Goal: Task Accomplishment & Management: Manage account settings

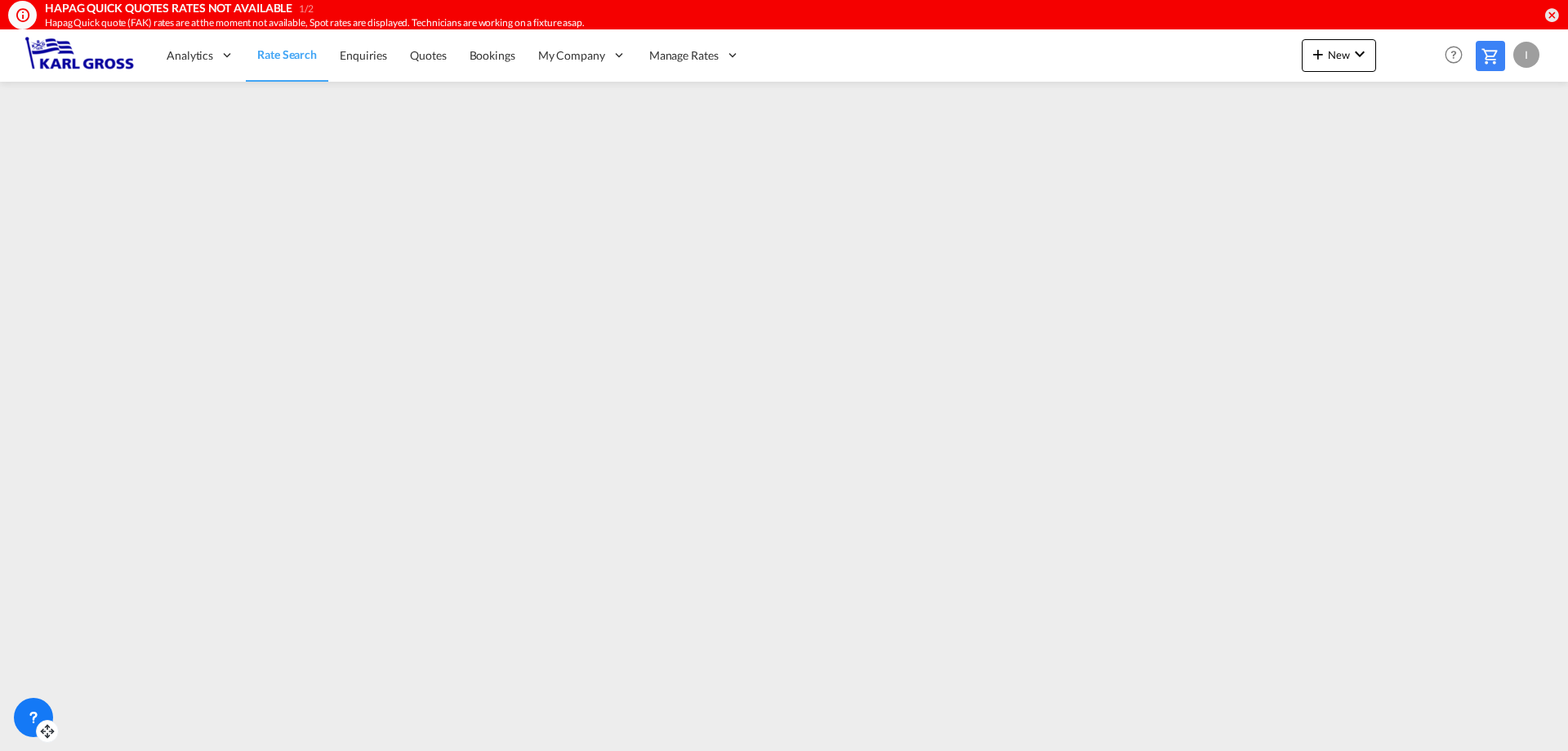
click at [38, 715] on icon at bounding box center [33, 717] width 16 height 16
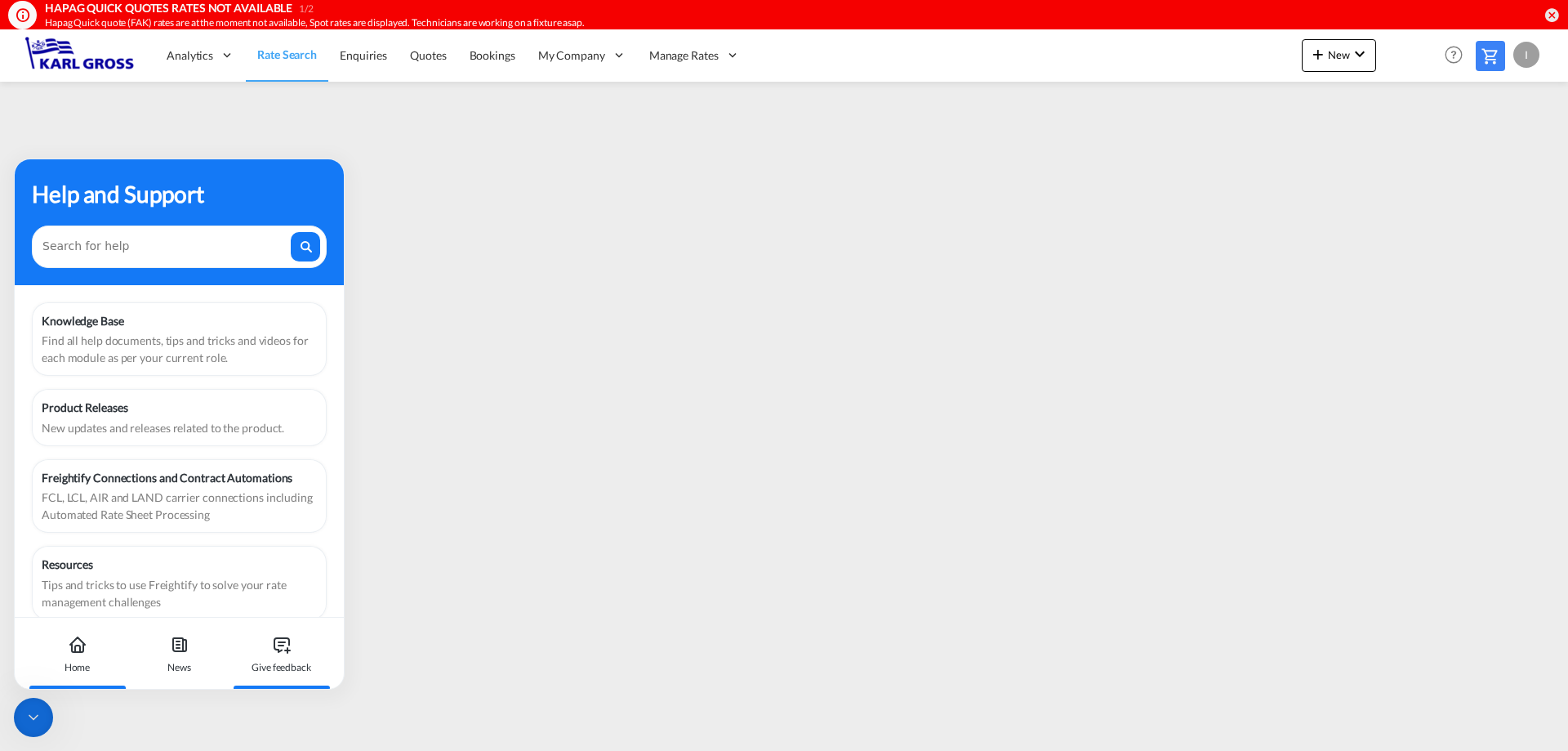
click at [285, 633] on div "Give feedback" at bounding box center [282, 653] width 90 height 72
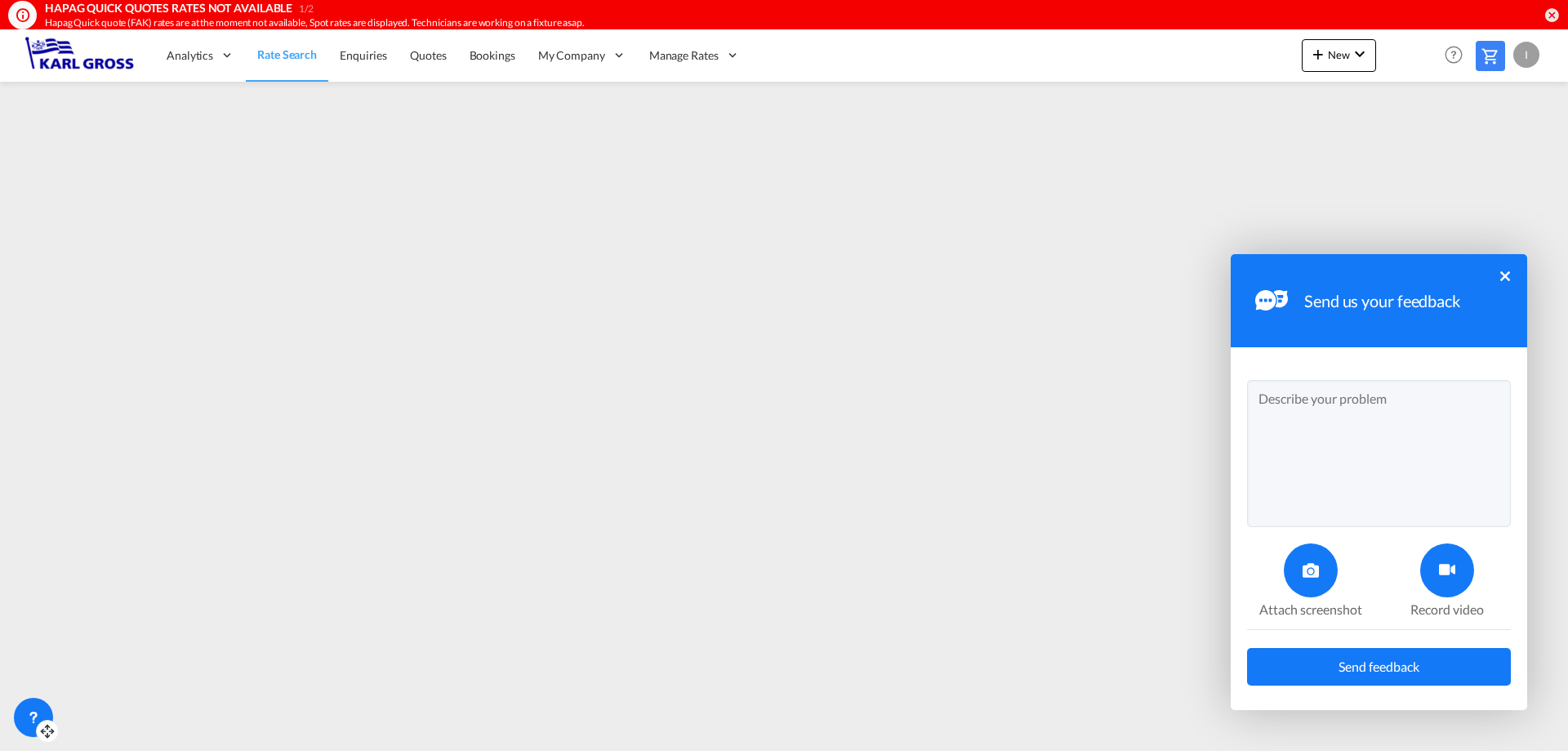
click at [1414, 430] on textarea at bounding box center [1379, 453] width 264 height 147
paste textarea "HAMN02824A"
click at [1414, 431] on textarea "Dear all, could you kindly add the qiote reference for ONE ASIA rate sheet as H…" at bounding box center [1379, 453] width 264 height 147
click at [1348, 52] on span "New" at bounding box center [1338, 55] width 61 height 13
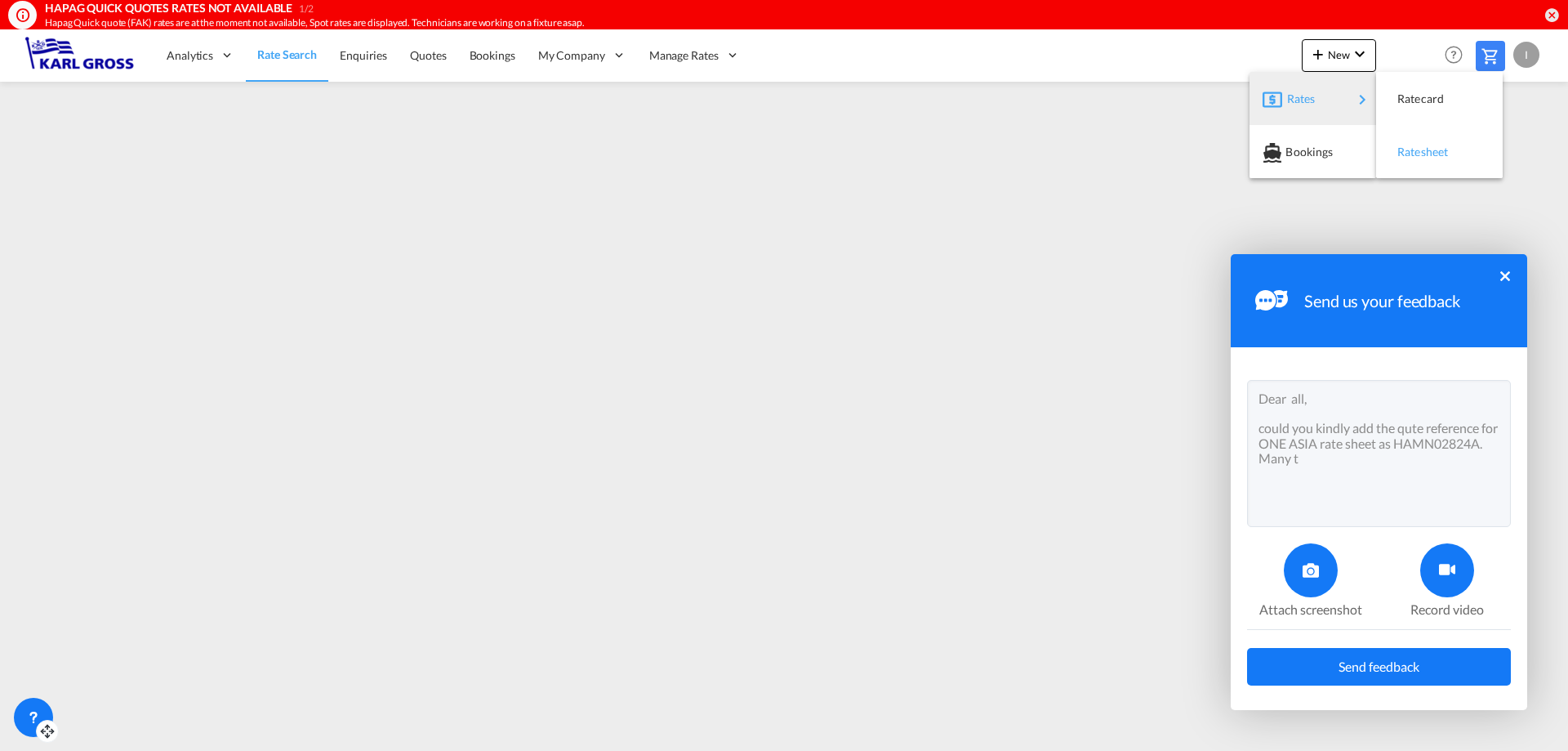
click at [1404, 155] on span "Ratesheet" at bounding box center [1405, 152] width 18 height 33
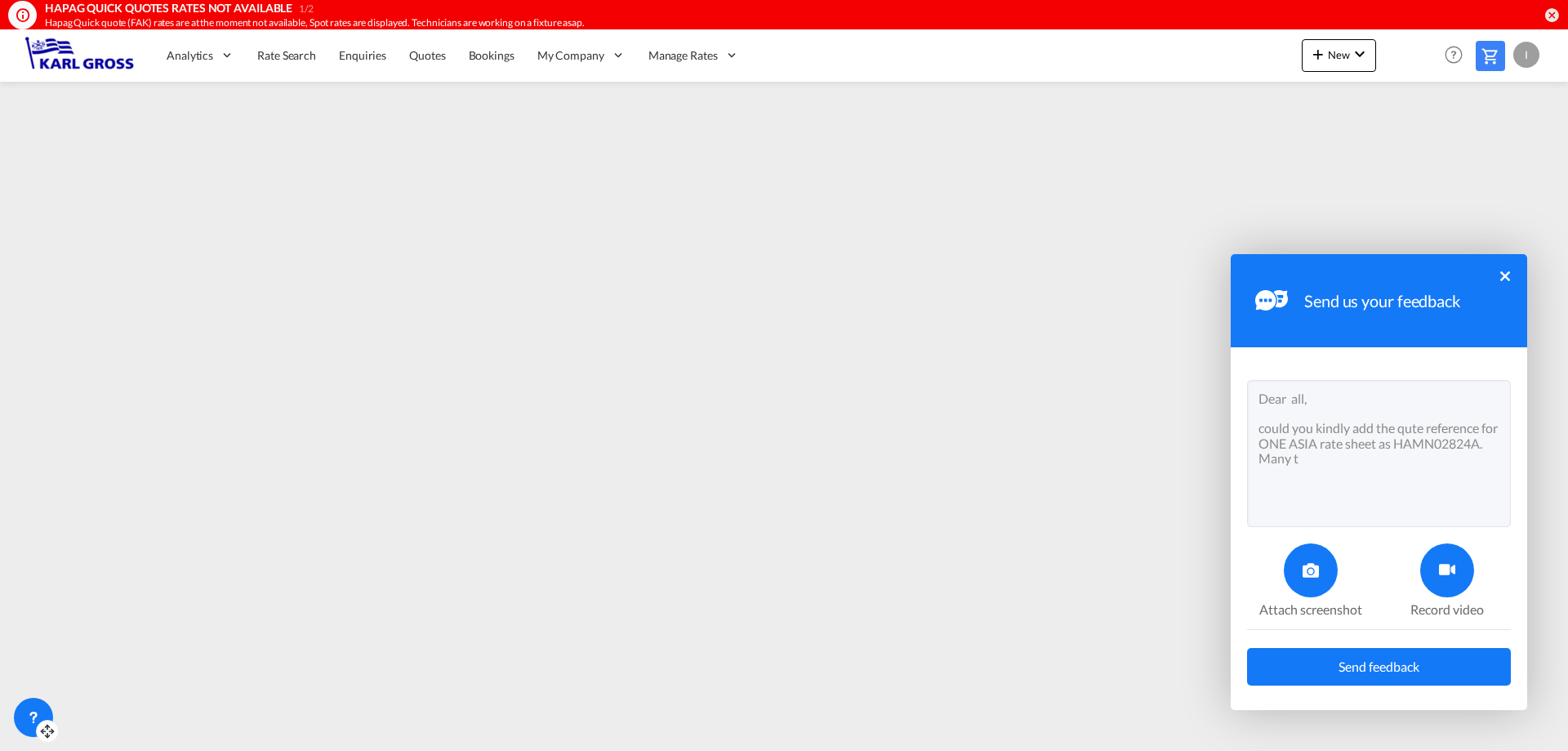
click at [1427, 451] on textarea "Dear all, could you kindly add the qute reference for ONE ASIA rate sheet as HA…" at bounding box center [1379, 453] width 264 height 147
drag, startPoint x: 1399, startPoint y: 429, endPoint x: 1479, endPoint y: 425, distance: 80.1
click at [1479, 425] on textarea "Dear all, could you kindly add the qute reference for ONE ASIA rate sheet as HA…" at bounding box center [1379, 453] width 264 height 147
click at [1420, 471] on textarea "Dear all, could you kindly add the contract number for ONE ASIA rate sheet as H…" at bounding box center [1379, 453] width 264 height 147
type textarea "Dear all, could you kindly add the contract number for ONE ASIA rate sheet as H…"
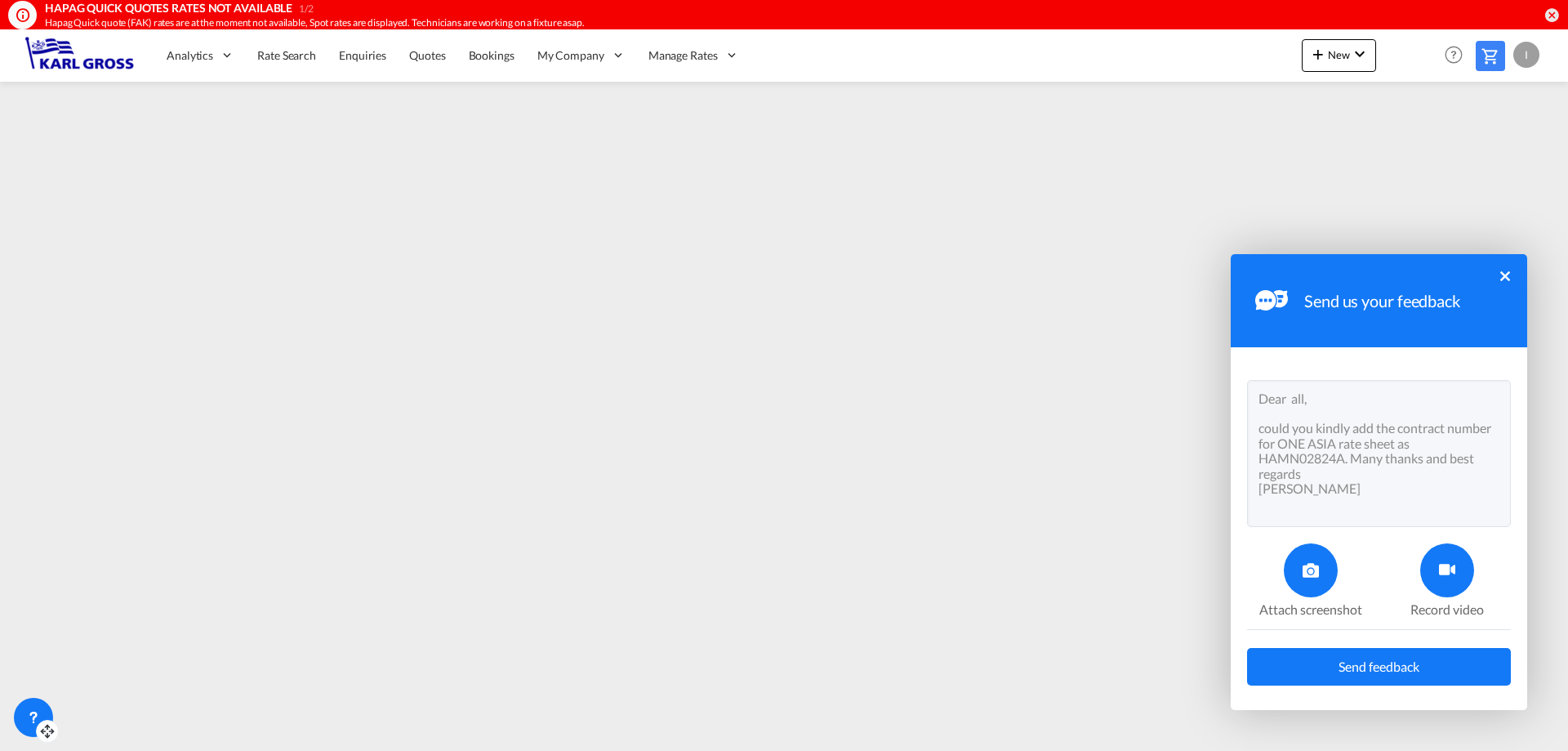
click at [1451, 661] on button "Send feedback" at bounding box center [1379, 666] width 264 height 38
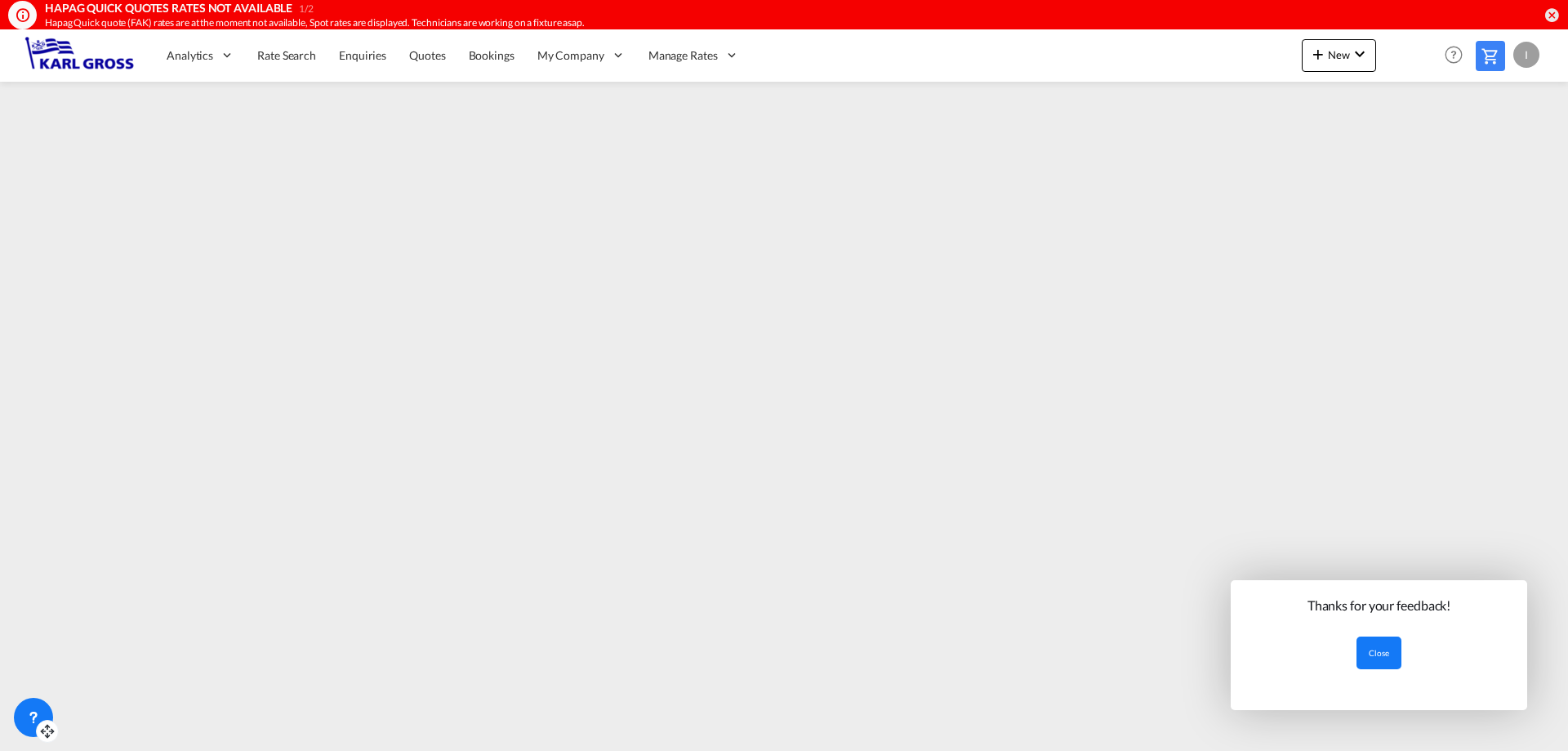
click at [1367, 643] on button "Close" at bounding box center [1379, 652] width 45 height 33
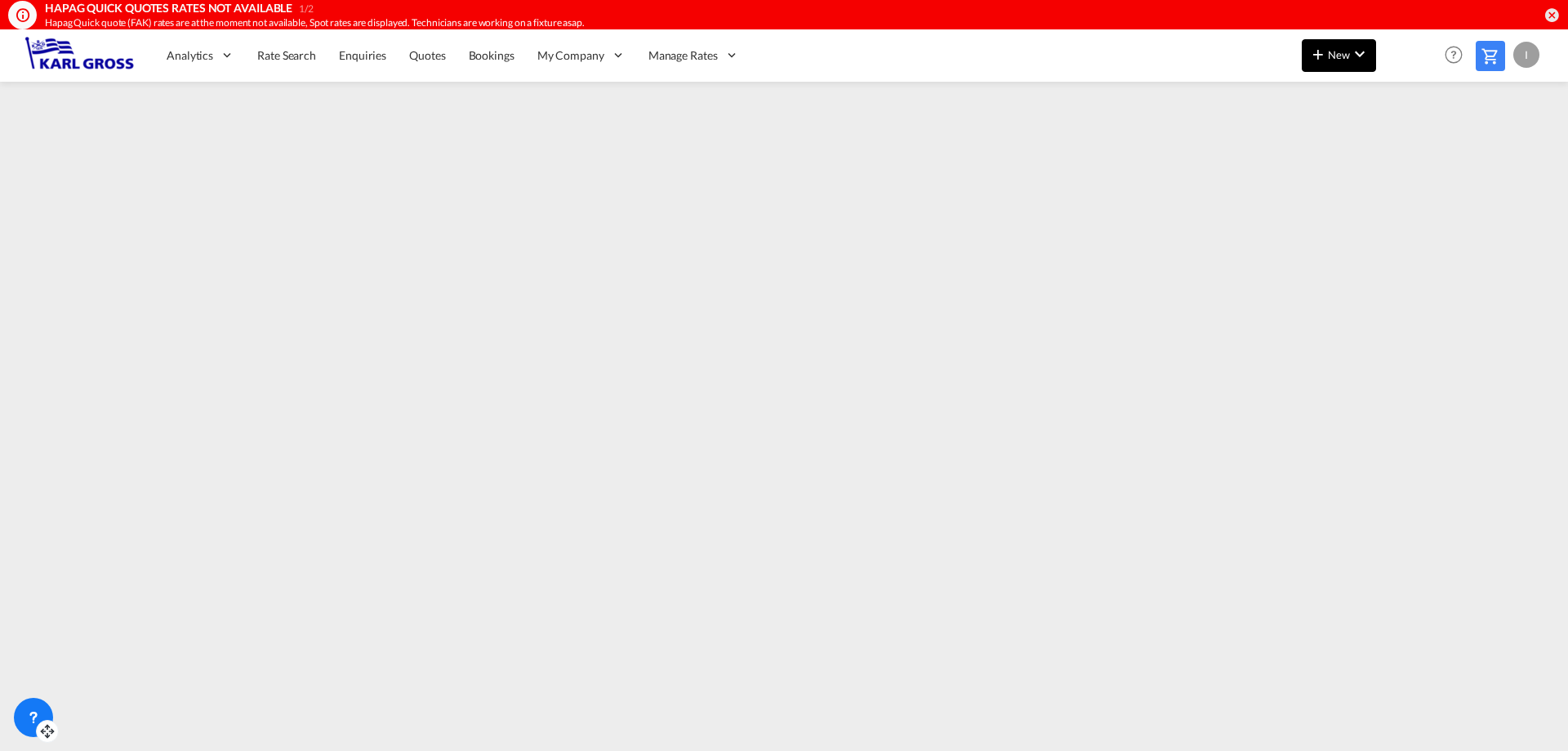
click at [1336, 58] on span "New" at bounding box center [1338, 55] width 61 height 13
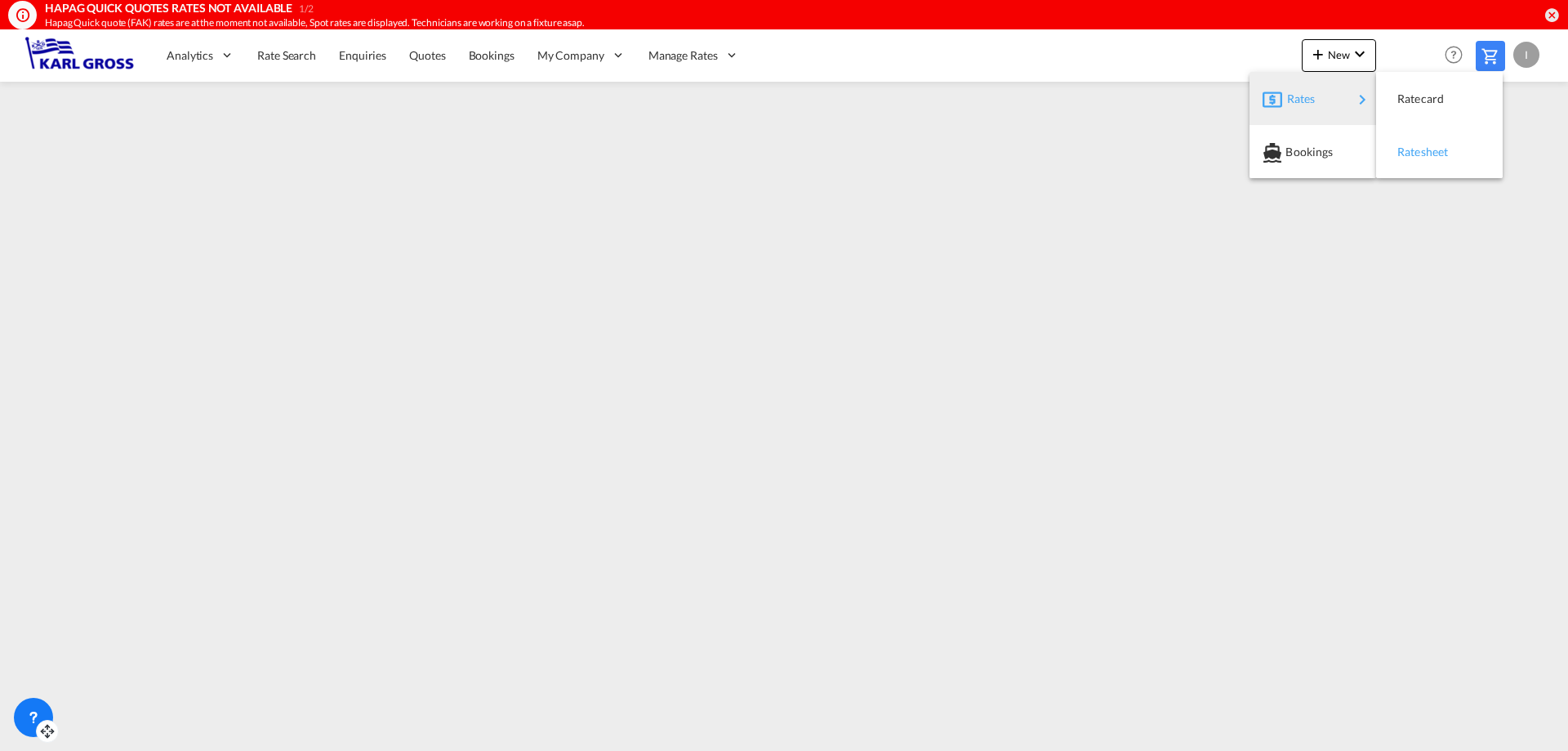
click at [1453, 161] on div "Ratesheet" at bounding box center [1427, 152] width 60 height 41
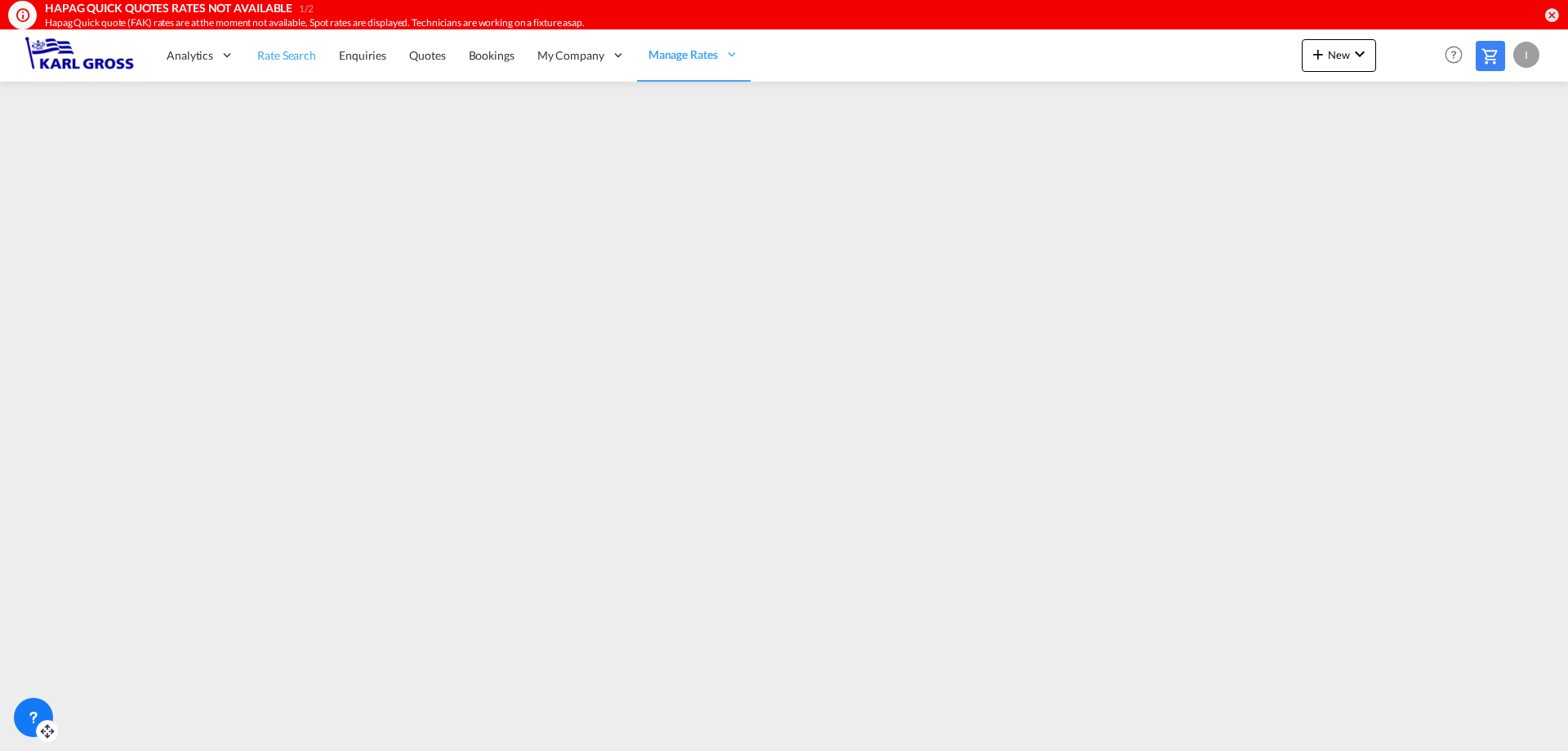
click at [284, 57] on span "Rate Search" at bounding box center [286, 55] width 58 height 14
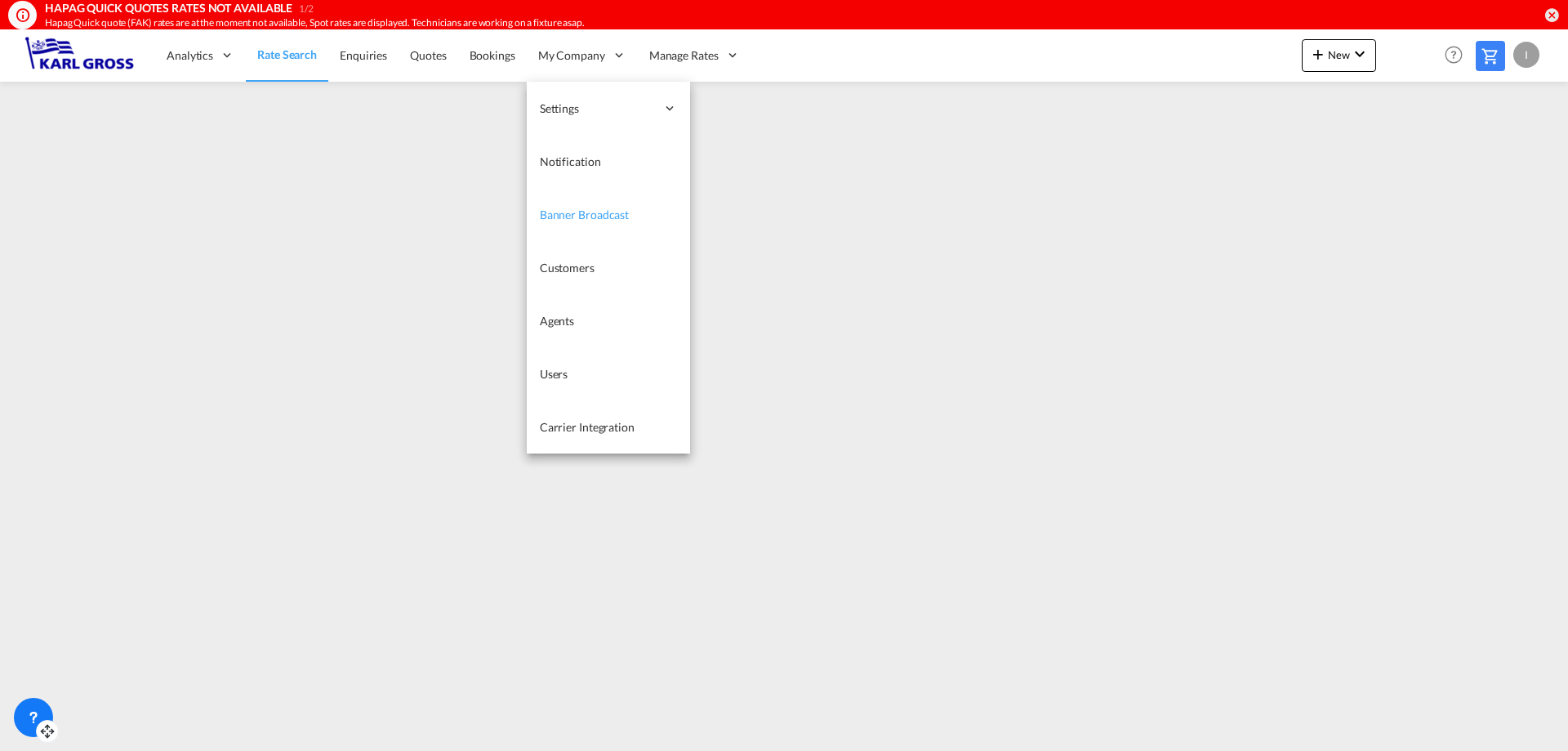
click at [615, 218] on span "Banner Broadcast" at bounding box center [584, 214] width 89 height 14
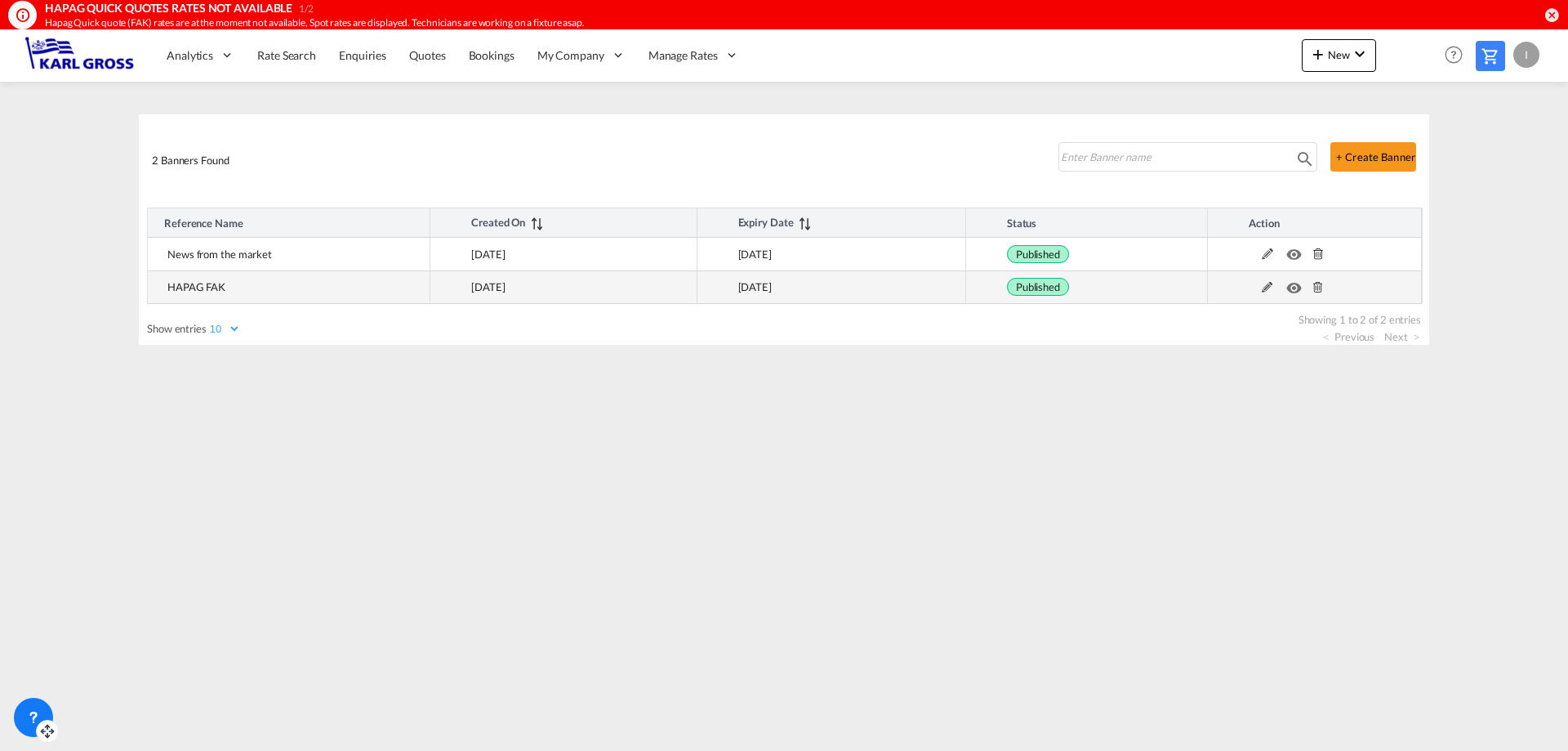
click at [1313, 286] on md-icon at bounding box center [1317, 287] width 22 height 11
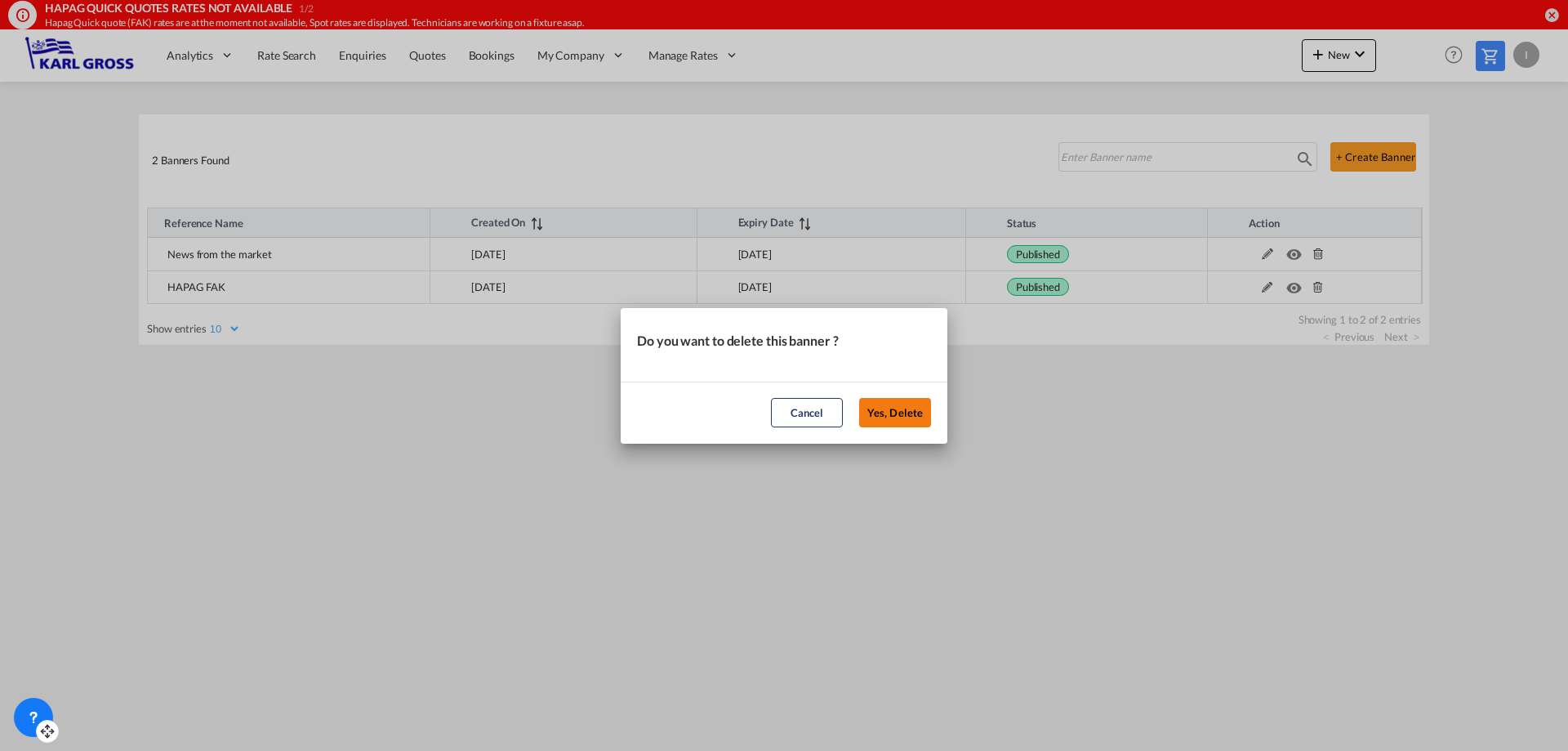
click at [891, 416] on button "Yes, Delete" at bounding box center [895, 412] width 72 height 29
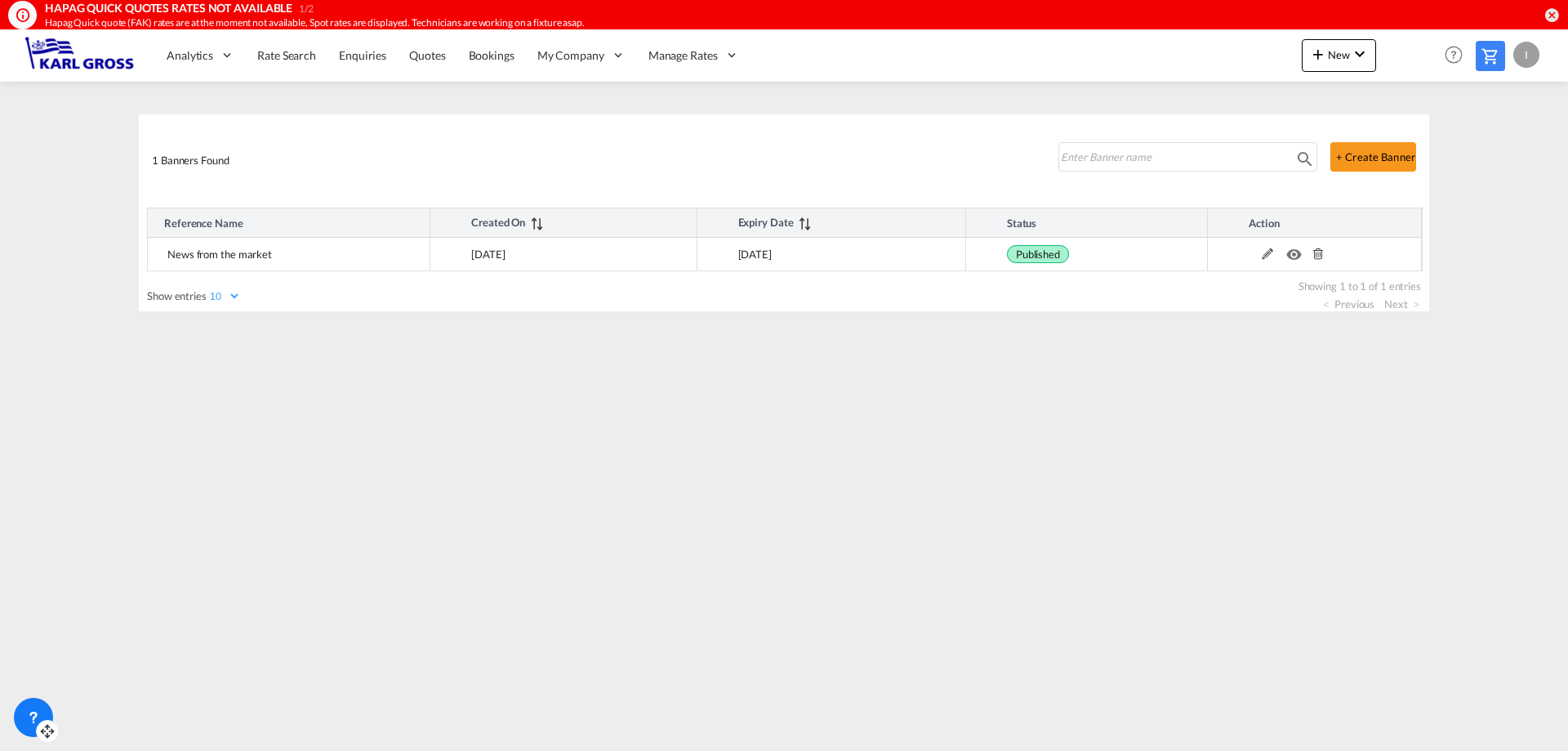
click at [1147, 163] on input at bounding box center [1172, 156] width 228 height 24
click at [442, 141] on div "1 Banners Found" at bounding box center [591, 156] width 894 height 72
click at [1377, 161] on button "+ Create Banner" at bounding box center [1372, 156] width 86 height 29
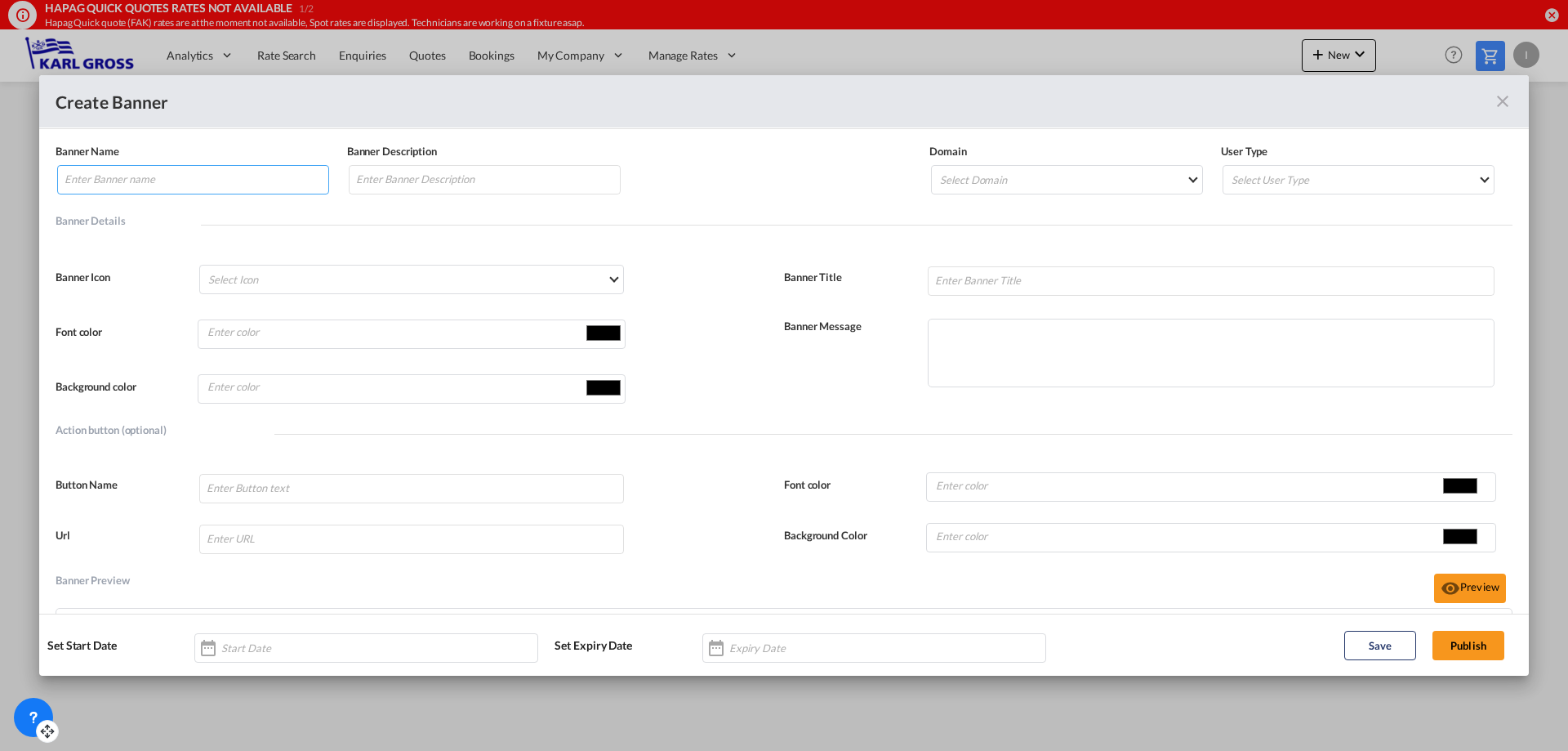
click at [141, 179] on input "Banner NameBanner Description ..." at bounding box center [193, 179] width 272 height 29
type input "HAPAG"
click at [179, 175] on input "HAPAG" at bounding box center [193, 179] width 272 height 29
click at [455, 276] on md-select "Select Icon Account Account Switch Block Helper Chart Histogram Check Check Cir…" at bounding box center [412, 279] width 424 height 29
click at [1511, 98] on md-backdrop at bounding box center [784, 375] width 1568 height 751
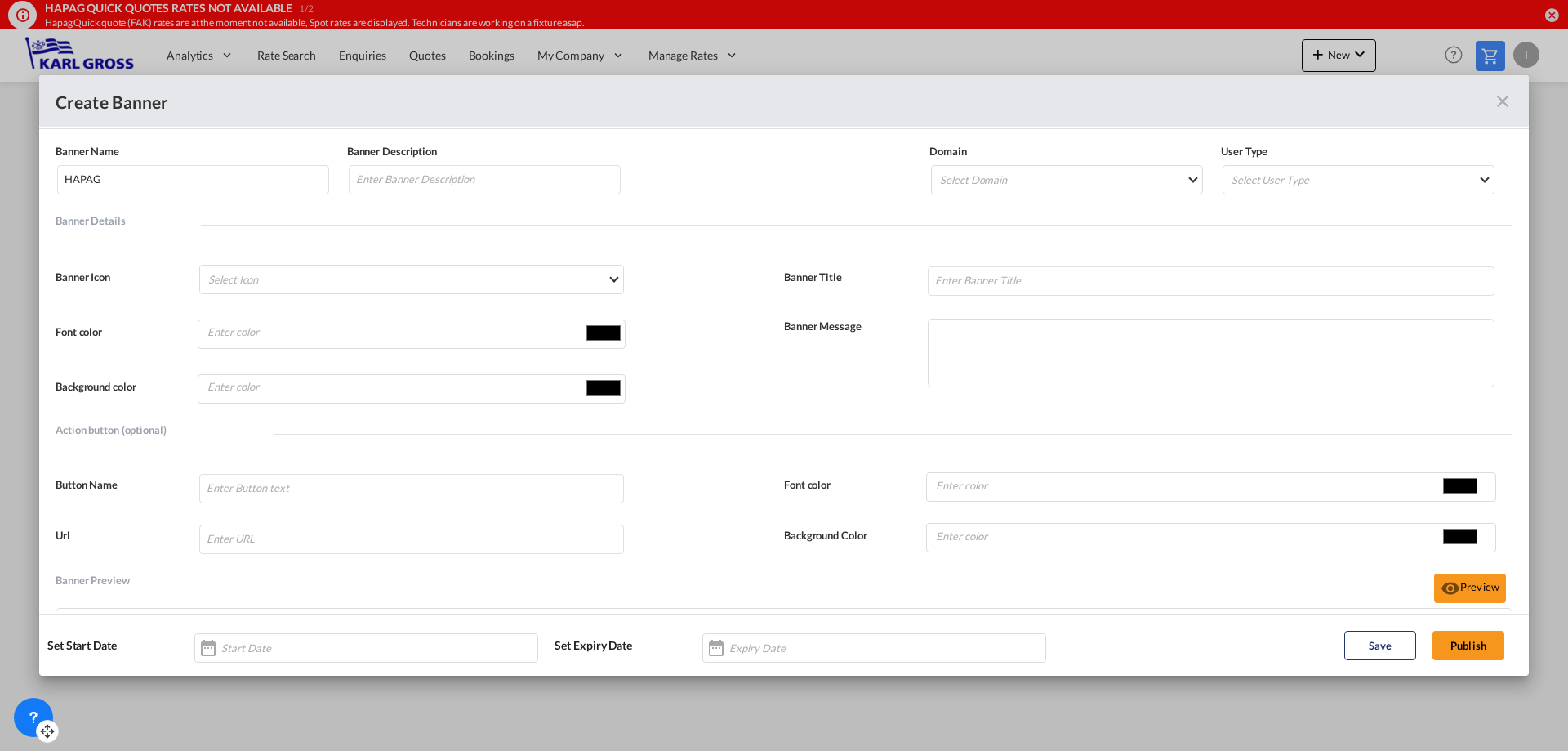
click at [1495, 106] on md-icon "icon-close fg-AAA8AD" at bounding box center [1502, 101] width 20 height 20
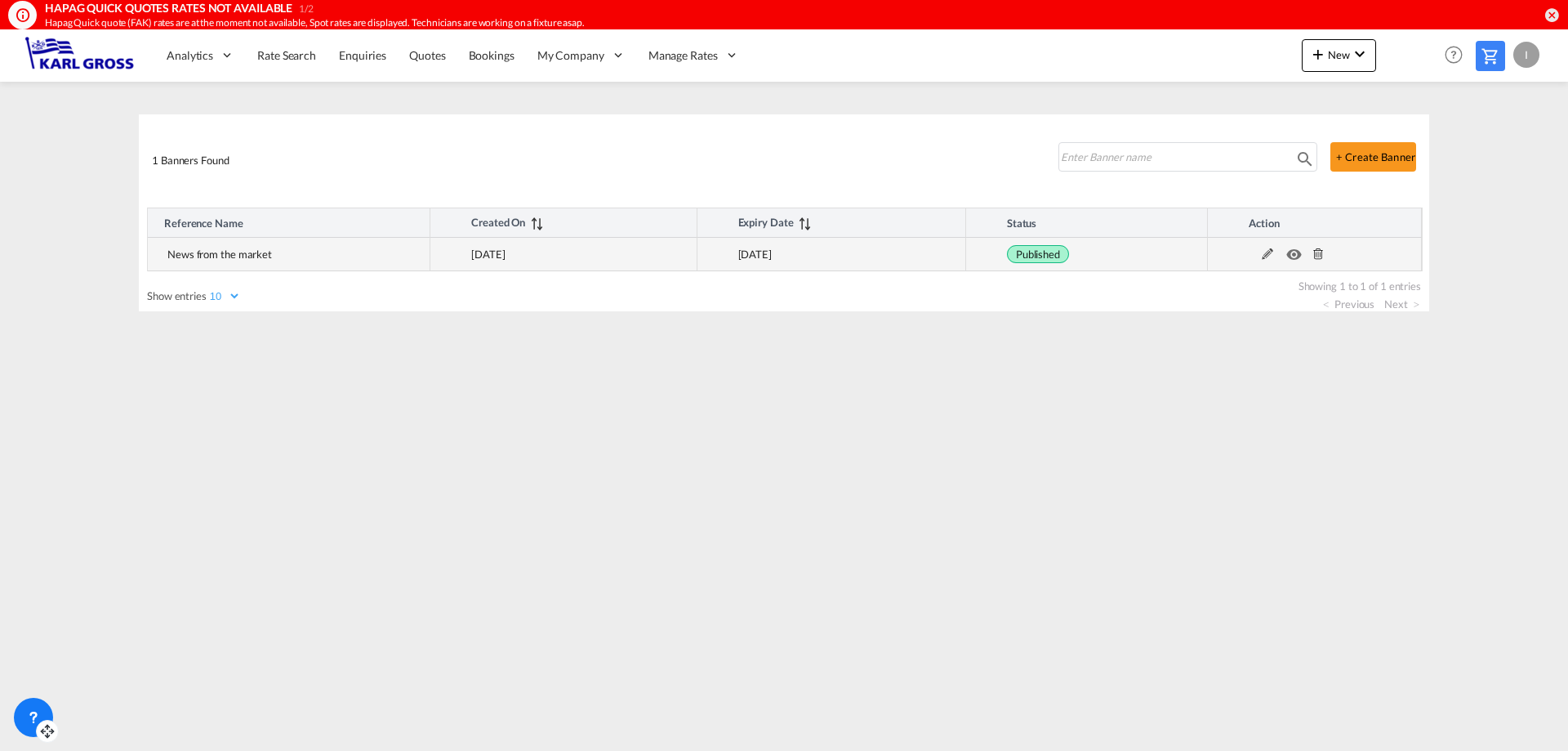
click at [1266, 258] on md-icon at bounding box center [1267, 254] width 22 height 11
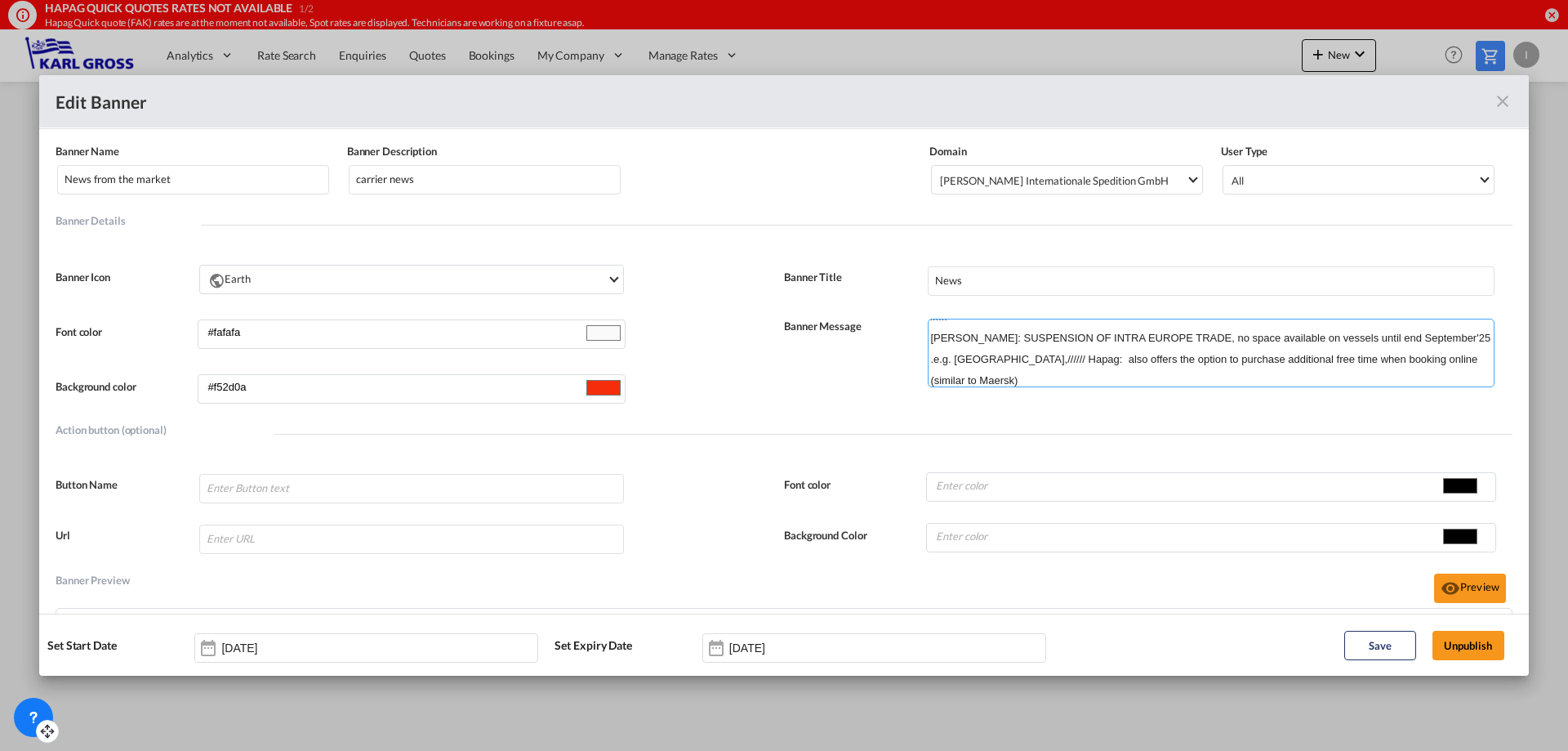
scroll to position [41, 0]
click at [1018, 374] on textarea "USA shipments: if you have shipments with expected duties 100K +USD please info…" at bounding box center [1211, 352] width 567 height 69
paste textarea "As of the beginning of October, our real-time tracking solution Live Position w…"
click at [1018, 337] on textarea "USA shipments: if you have shipments with expected duties 100K +USD please info…" at bounding box center [1211, 352] width 567 height 69
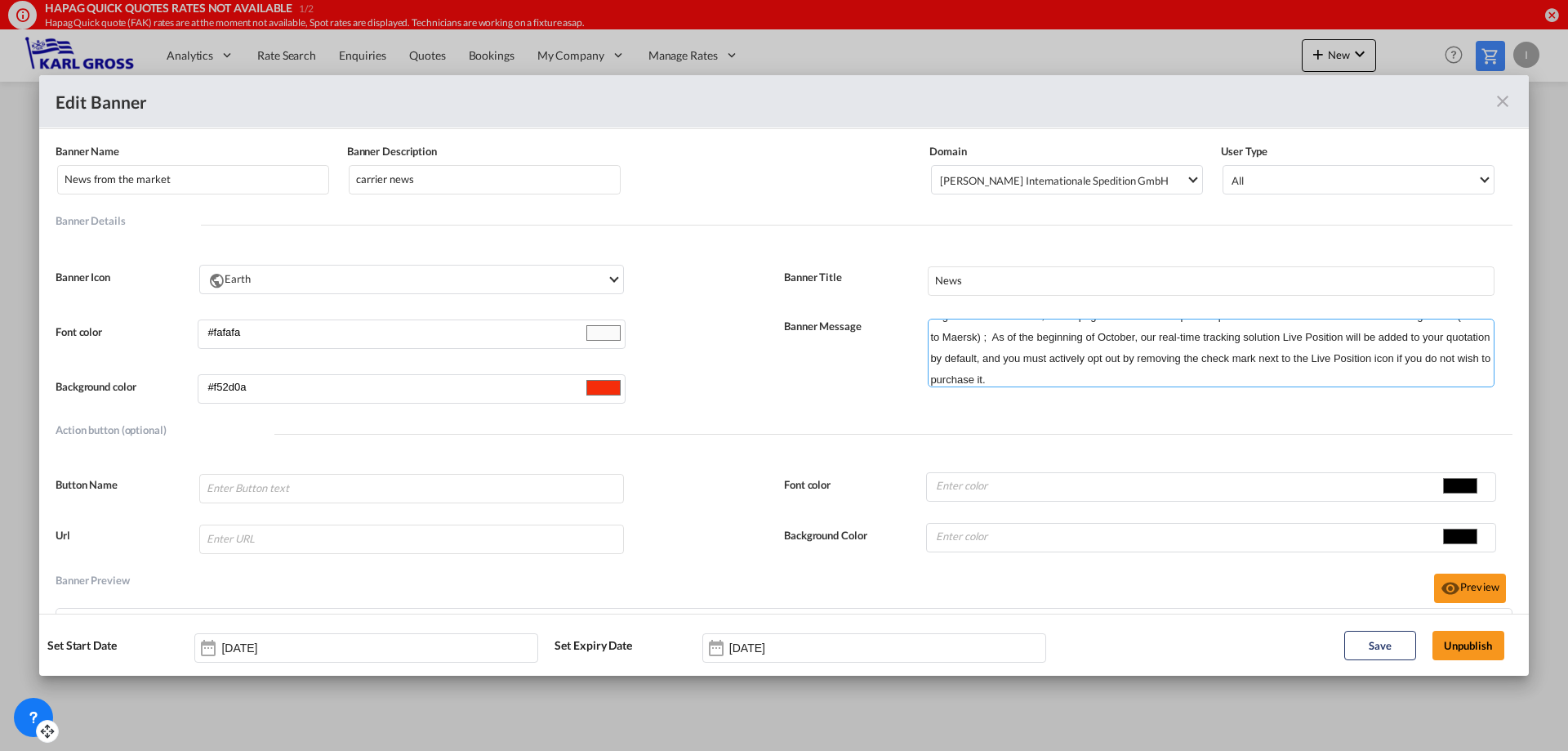
click at [1022, 335] on textarea "USA shipments: if you have shipments with expected duties 100K +USD please info…" at bounding box center [1211, 352] width 567 height 69
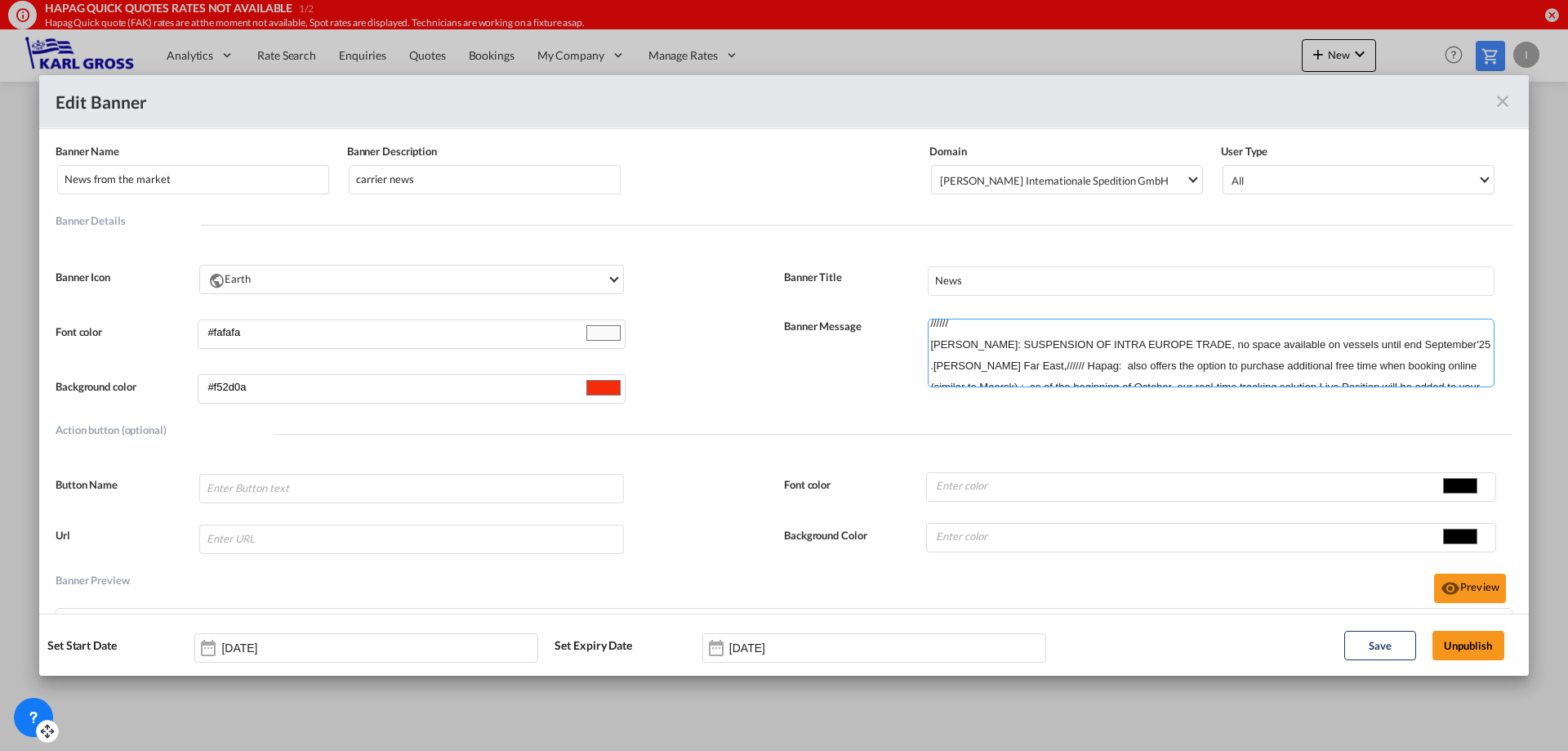
drag, startPoint x: 973, startPoint y: 374, endPoint x: 898, endPoint y: 334, distance: 85.0
click at [898, 334] on div "Banner Message USA shipments: if you have shipments with expected duties 100K +…" at bounding box center [1147, 360] width 728 height 96
click at [973, 356] on textarea "USA shipments: if you have shipments with expected duties 100K +USD please info…" at bounding box center [1211, 352] width 567 height 69
drag, startPoint x: 971, startPoint y: 351, endPoint x: 795, endPoint y: 343, distance: 176.2
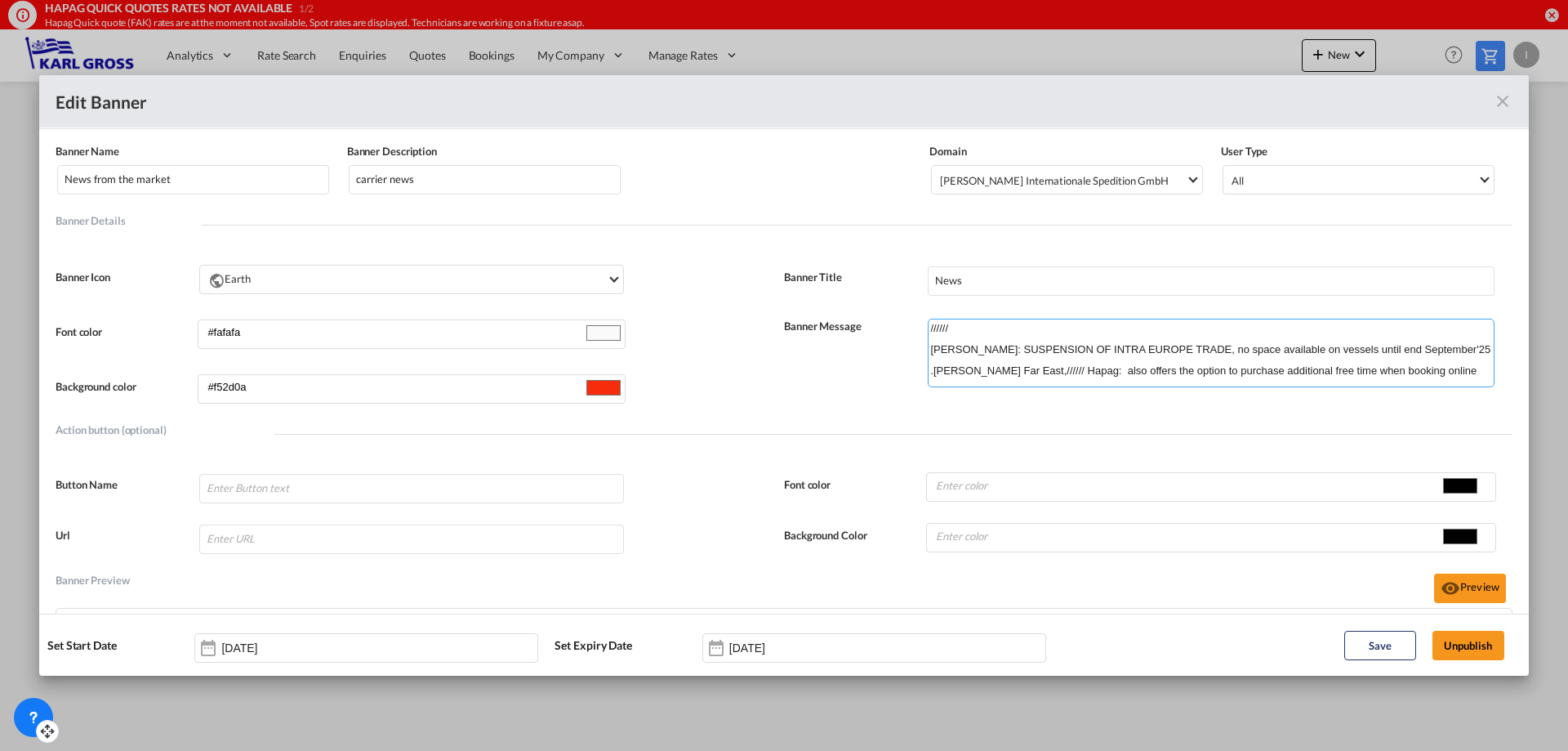
click at [795, 343] on div "Banner Message USA shipments: if you have shipments with expected duties 100K +…" at bounding box center [1147, 360] width 728 height 96
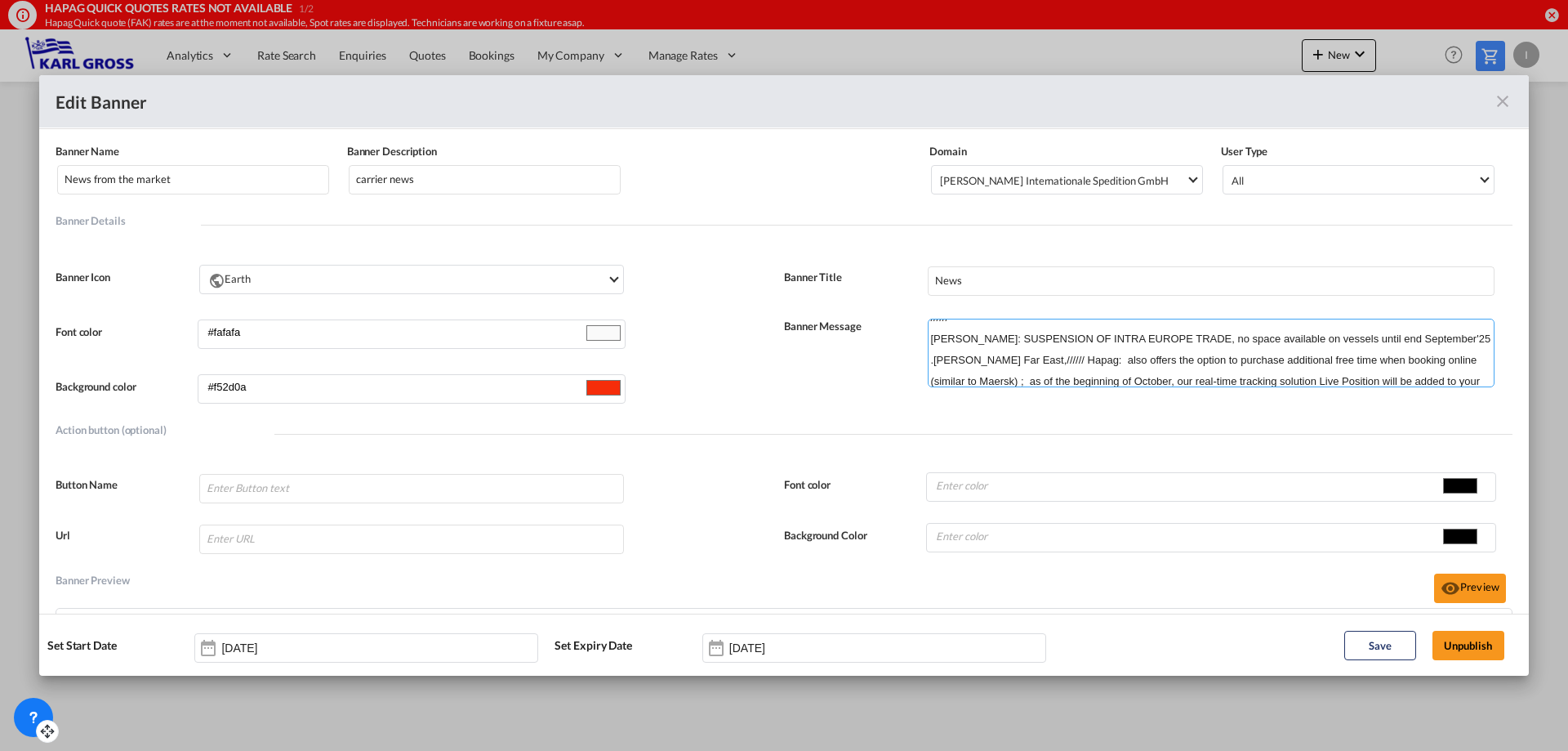
scroll to position [49, 0]
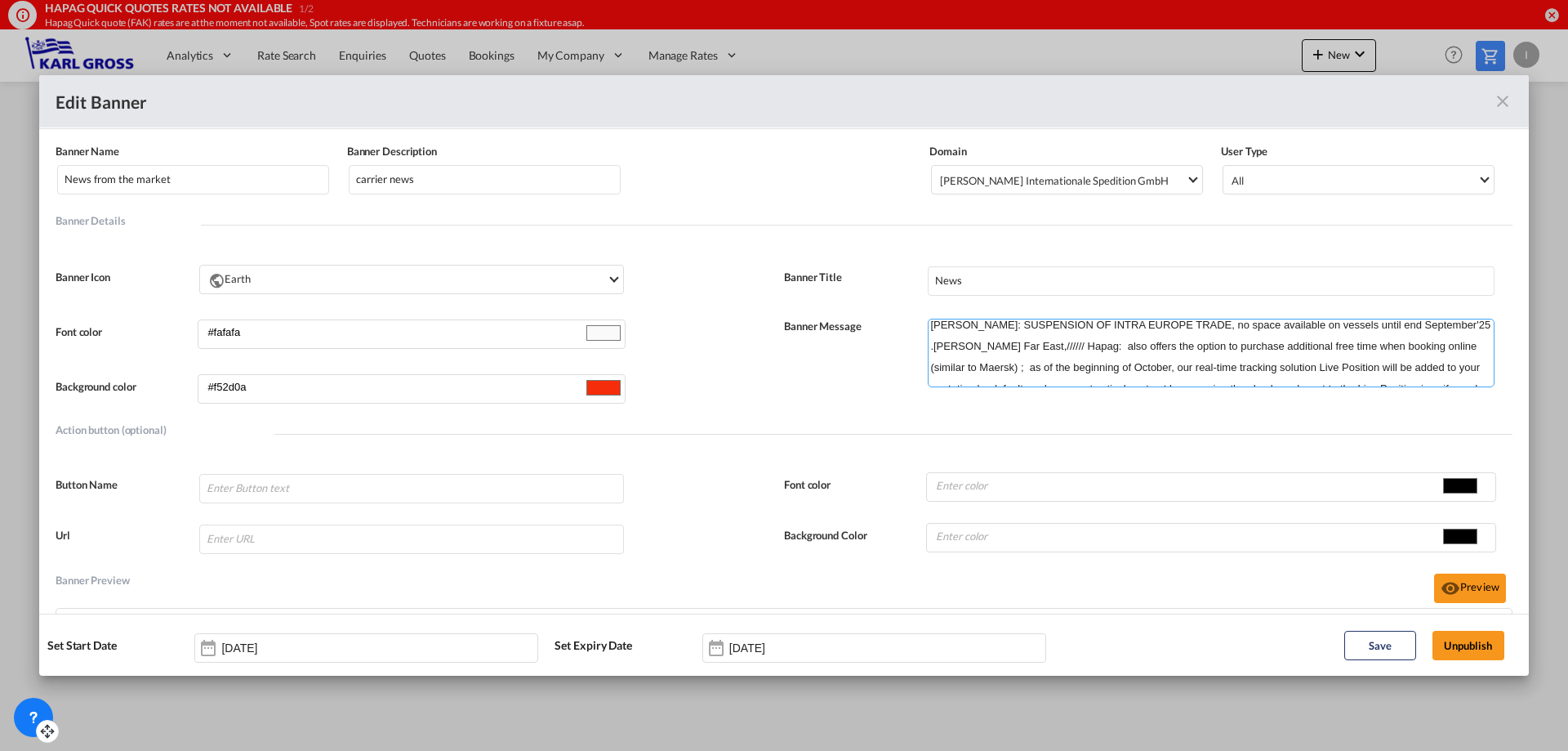
click at [1085, 346] on textarea "USA shipments: if you have shipments with expected duties 100K +USD please info…" at bounding box center [1211, 352] width 567 height 69
click at [1039, 345] on textarea "USA shipments: if you have shipments with expected duties 100K +USD please info…" at bounding box center [1211, 352] width 567 height 69
click at [1102, 343] on textarea "USA shipments: if you have shipments with expected duties 100K +USD please info…" at bounding box center [1211, 352] width 567 height 69
click at [1010, 371] on textarea "USA shipments: if you have shipments with expected duties 100K +USD please info…" at bounding box center [1211, 352] width 567 height 69
click at [1462, 593] on button "Preview" at bounding box center [1469, 588] width 72 height 29
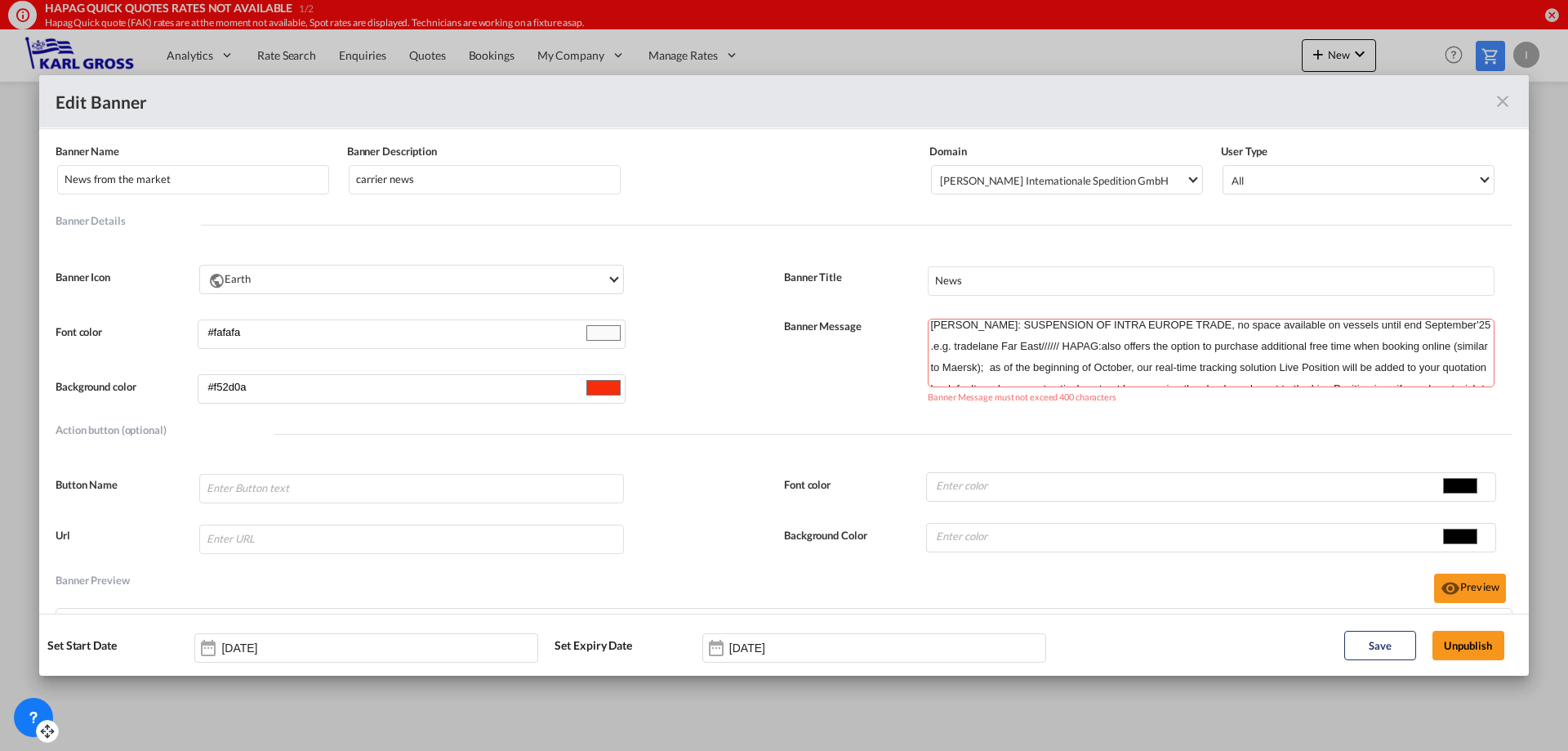
click at [1014, 368] on textarea "USA shipments: if you have shipments with expected duties 100K +USD please info…" at bounding box center [1211, 352] width 567 height 69
click at [1470, 596] on button "Preview" at bounding box center [1469, 588] width 72 height 29
click at [1468, 591] on button "Preview" at bounding box center [1469, 588] width 72 height 29
click at [1255, 367] on textarea "USA shipments: if you have shipments with expected duties 100K +USD please info…" at bounding box center [1211, 352] width 567 height 69
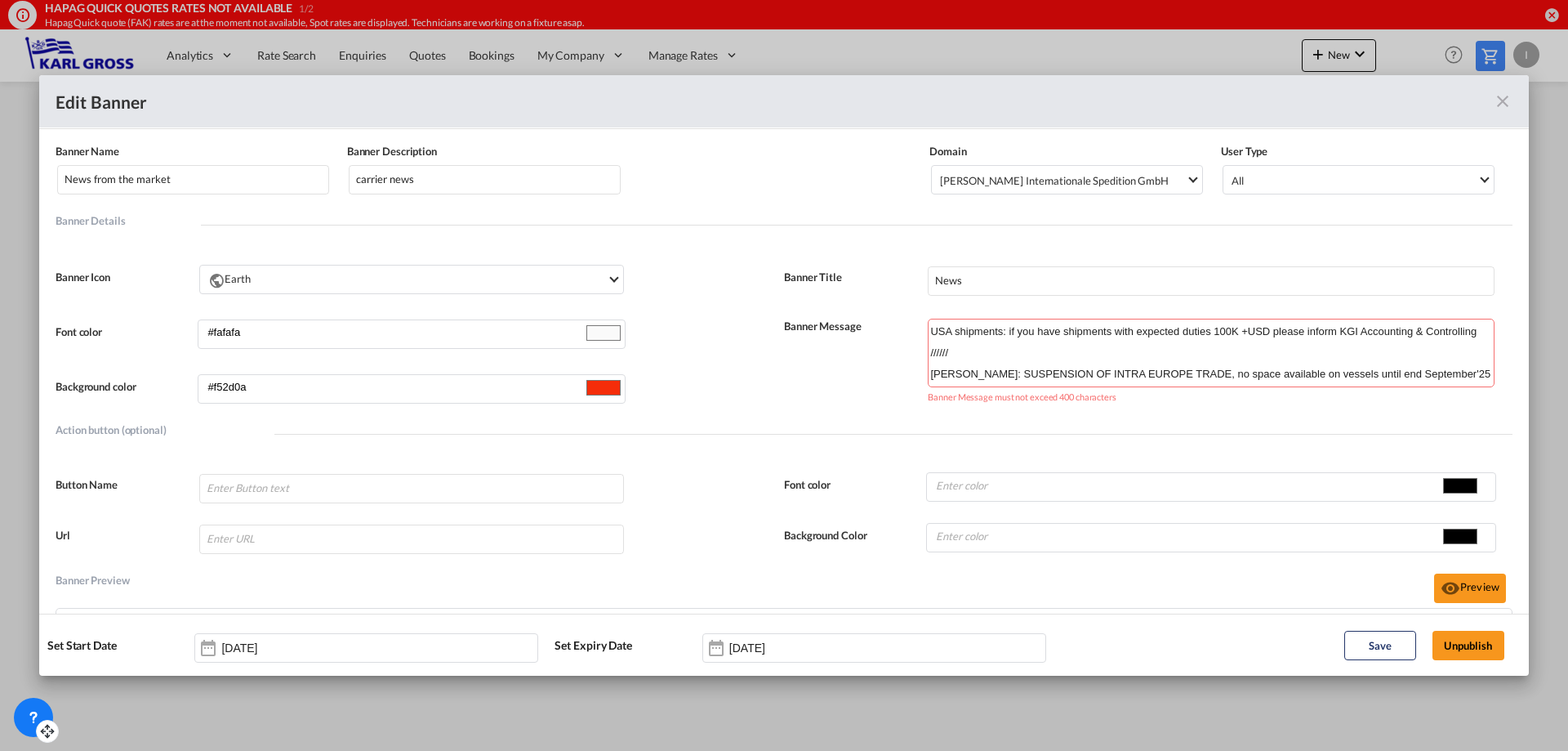
click at [928, 370] on textarea "USA shipments: if you have shipments with expected duties 100K +USD please info…" at bounding box center [1211, 352] width 567 height 69
click at [1122, 374] on textarea "USA shipments: if you have shipments with expected duties 100K +USD please info…" at bounding box center [1211, 352] width 567 height 69
click at [1005, 351] on textarea "USA shipments: if you have shipments with expected duties 100K +USD please info…" at bounding box center [1211, 352] width 567 height 69
click at [979, 350] on textarea "USA shipments: if you have shipments with expected duties 100K +USD please info…" at bounding box center [1211, 352] width 567 height 69
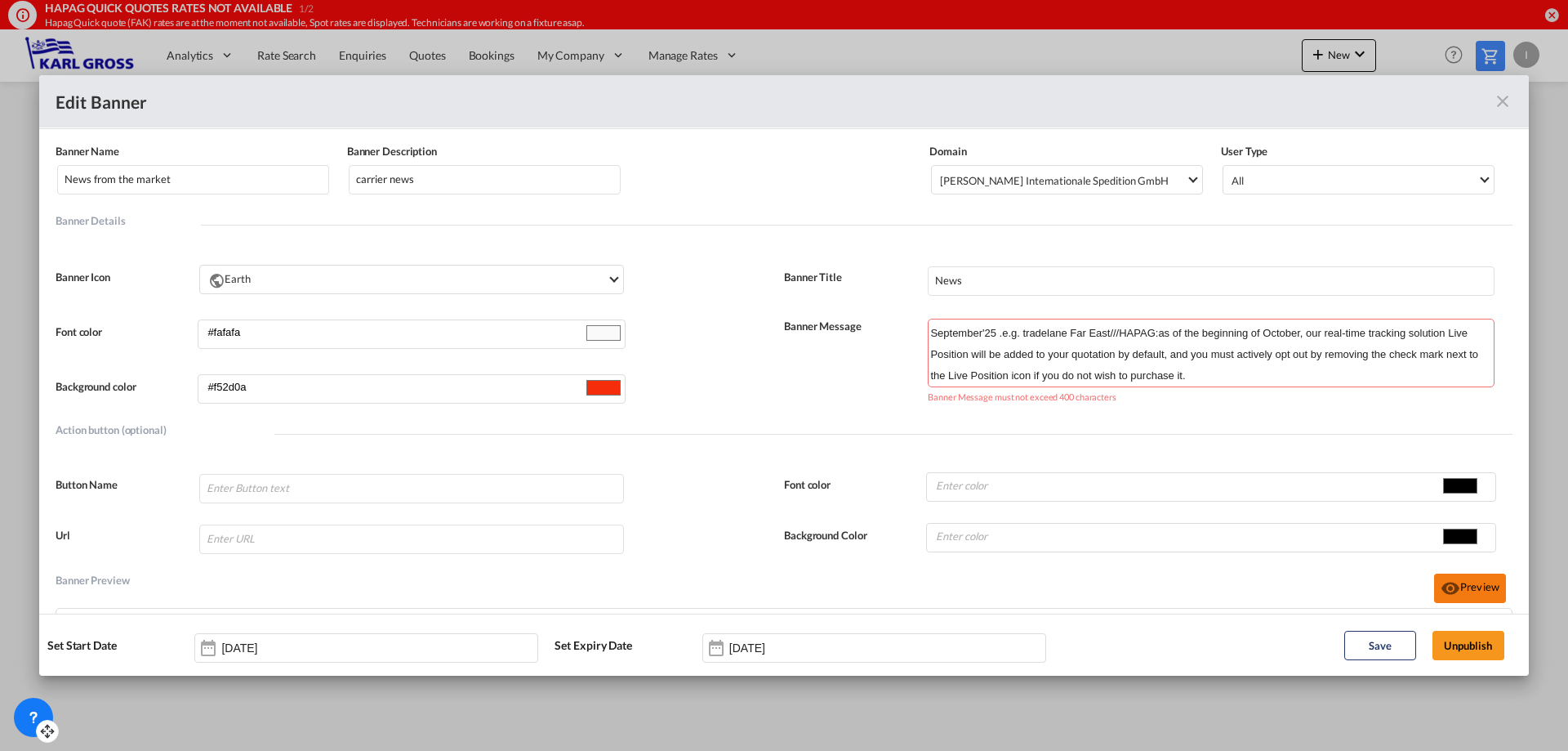
click at [1463, 585] on button "Preview" at bounding box center [1469, 588] width 72 height 29
click at [1205, 376] on textarea "USA shipments: if you have shipments with expected duties 100K +USD please info…" at bounding box center [1211, 352] width 567 height 69
drag, startPoint x: 1303, startPoint y: 353, endPoint x: 1039, endPoint y: 370, distance: 264.5
click at [1039, 370] on textarea "USA shipments: if you have shipments with expected duties 100K +USD please info…" at bounding box center [1211, 352] width 567 height 69
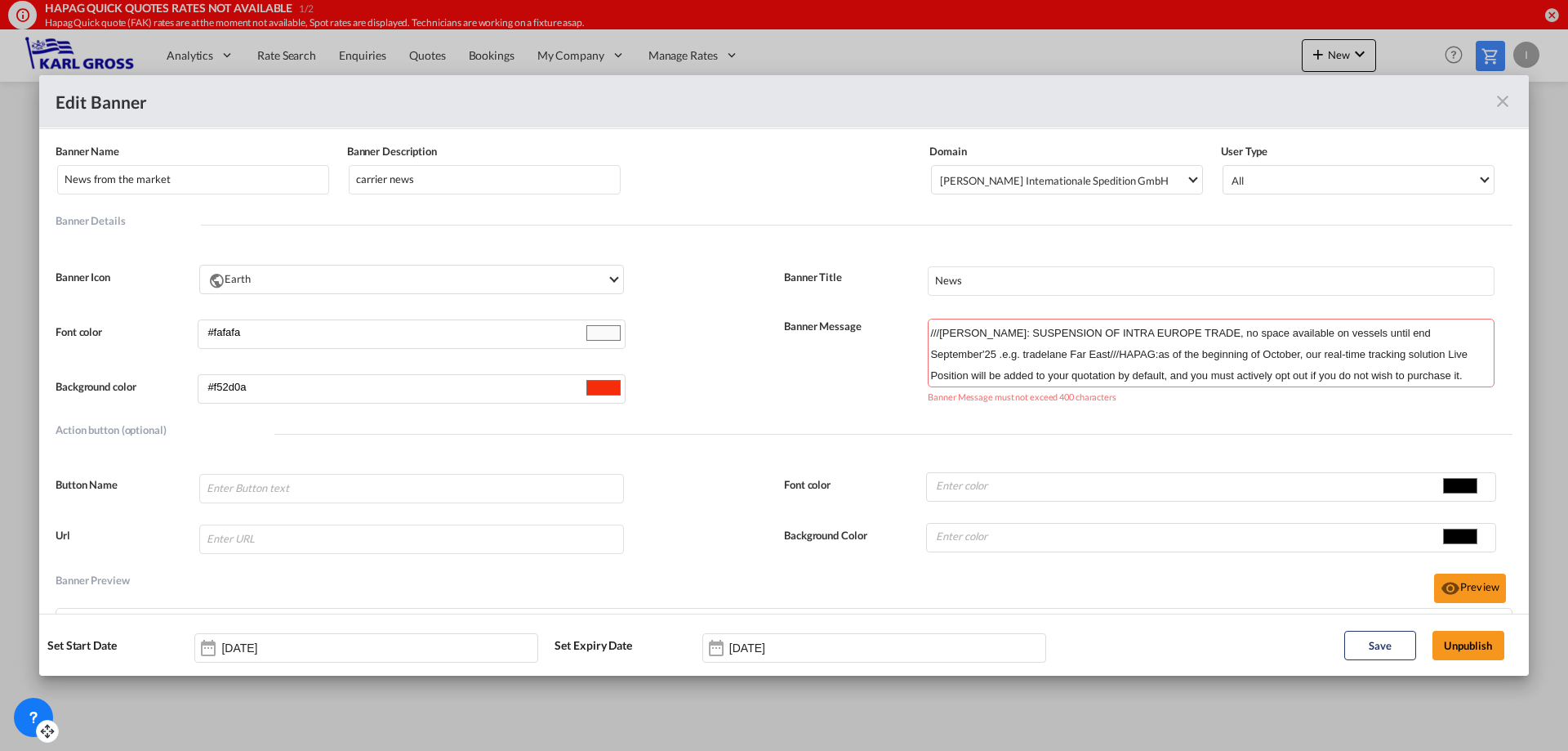
scroll to position [20, 0]
click at [1470, 593] on button "Preview" at bounding box center [1469, 588] width 72 height 29
click at [1470, 592] on button "Preview" at bounding box center [1469, 588] width 72 height 29
click at [1116, 372] on textarea "USA shipments: if you have shipments with expected duties 100K +USD please info…" at bounding box center [1211, 352] width 567 height 69
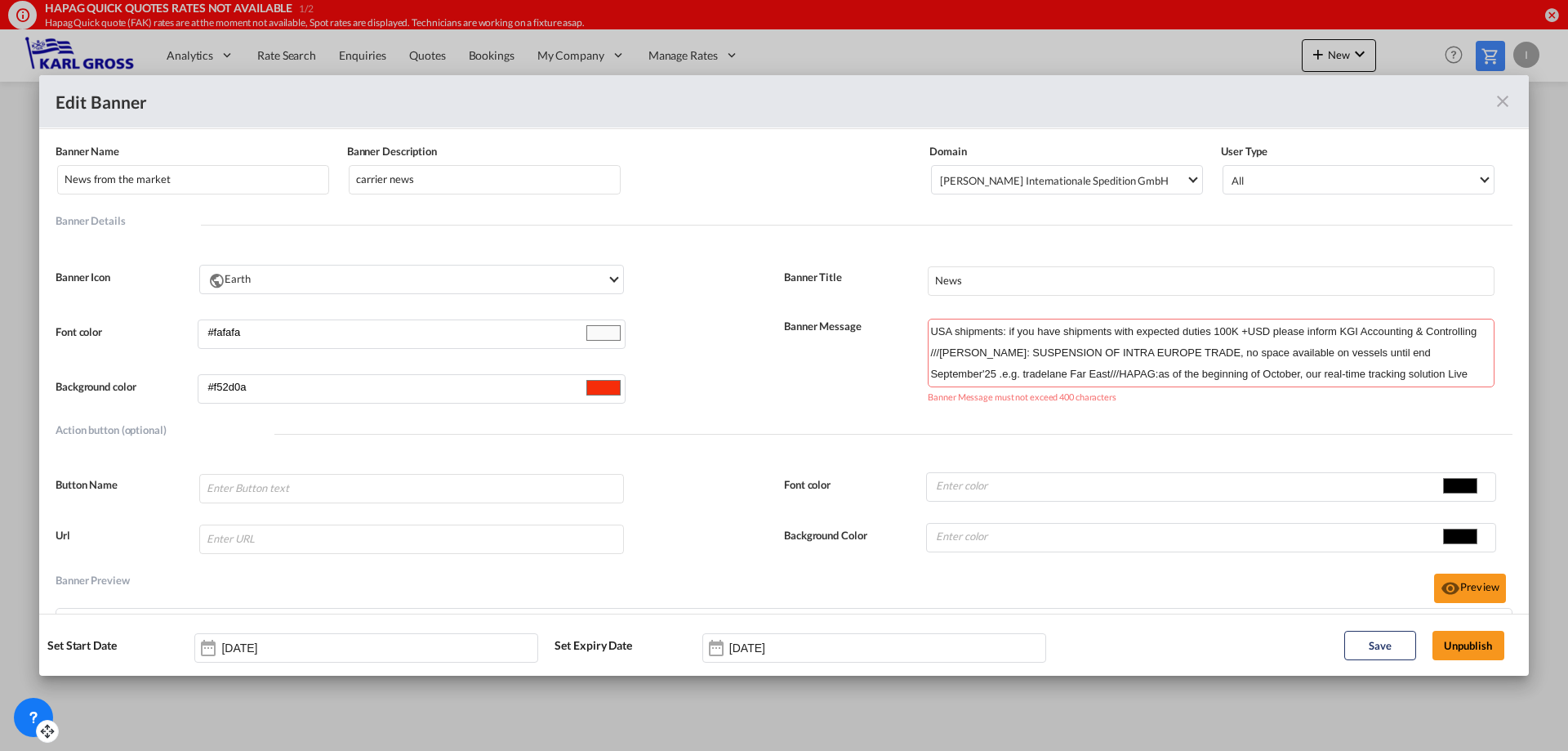
click at [1115, 372] on textarea "USA shipments: if you have shipments with expected duties 100K +USD please info…" at bounding box center [1211, 352] width 567 height 69
drag, startPoint x: 1114, startPoint y: 372, endPoint x: 1567, endPoint y: 526, distance: 478.5
click at [1567, 526] on div "Edit Banner Banner Name News from the market Banner Description carrier news Do…" at bounding box center [784, 375] width 1568 height 751
click at [1170, 377] on textarea "USA shipments: if you have shipments with expected duties 100K +USD please info…" at bounding box center [1211, 352] width 567 height 69
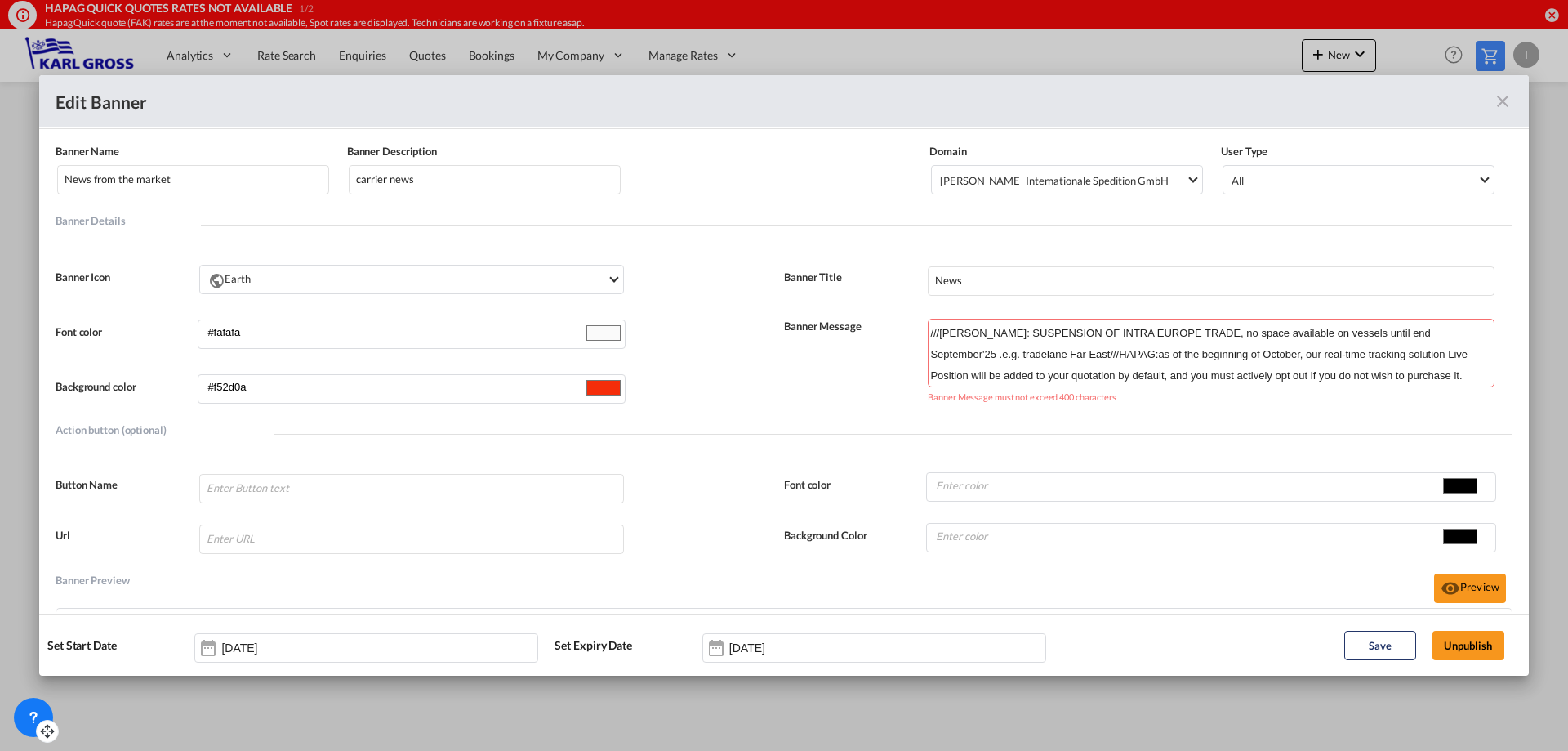
scroll to position [18, 0]
drag, startPoint x: 1259, startPoint y: 335, endPoint x: 1106, endPoint y: 352, distance: 153.9
click at [1106, 352] on textarea "USA shipments: if you have shipments with expected duties 100K +USD please info…" at bounding box center [1211, 352] width 567 height 69
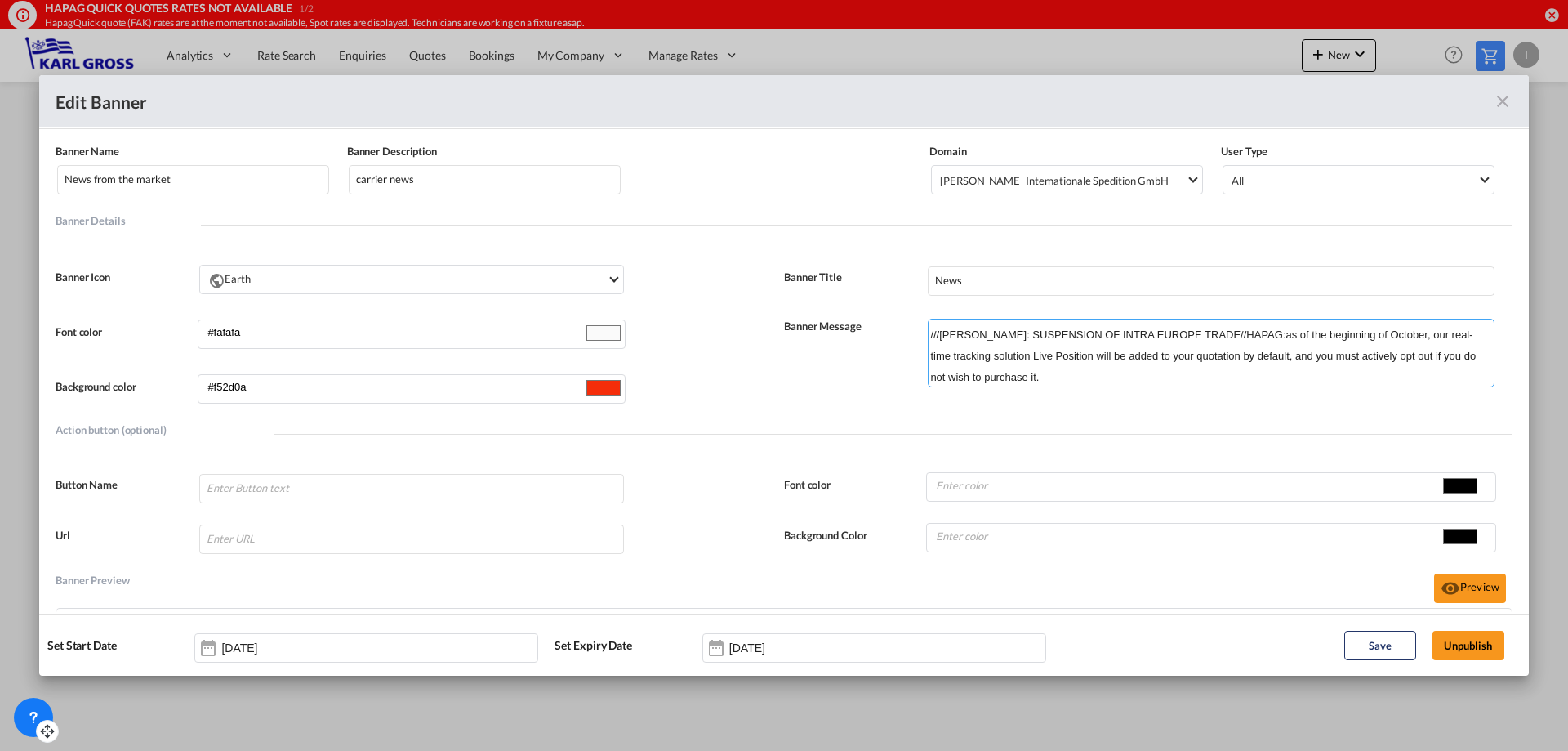
click at [1098, 374] on textarea "USA shipments: if you have shipments with expected duties 100K +USD please info…" at bounding box center [1211, 352] width 567 height 69
click at [1447, 579] on md-icon "icon-eye" at bounding box center [1449, 588] width 20 height 20
click at [1447, 580] on button "Preview" at bounding box center [1469, 588] width 72 height 29
click at [1448, 582] on button "Preview" at bounding box center [1469, 588] width 72 height 29
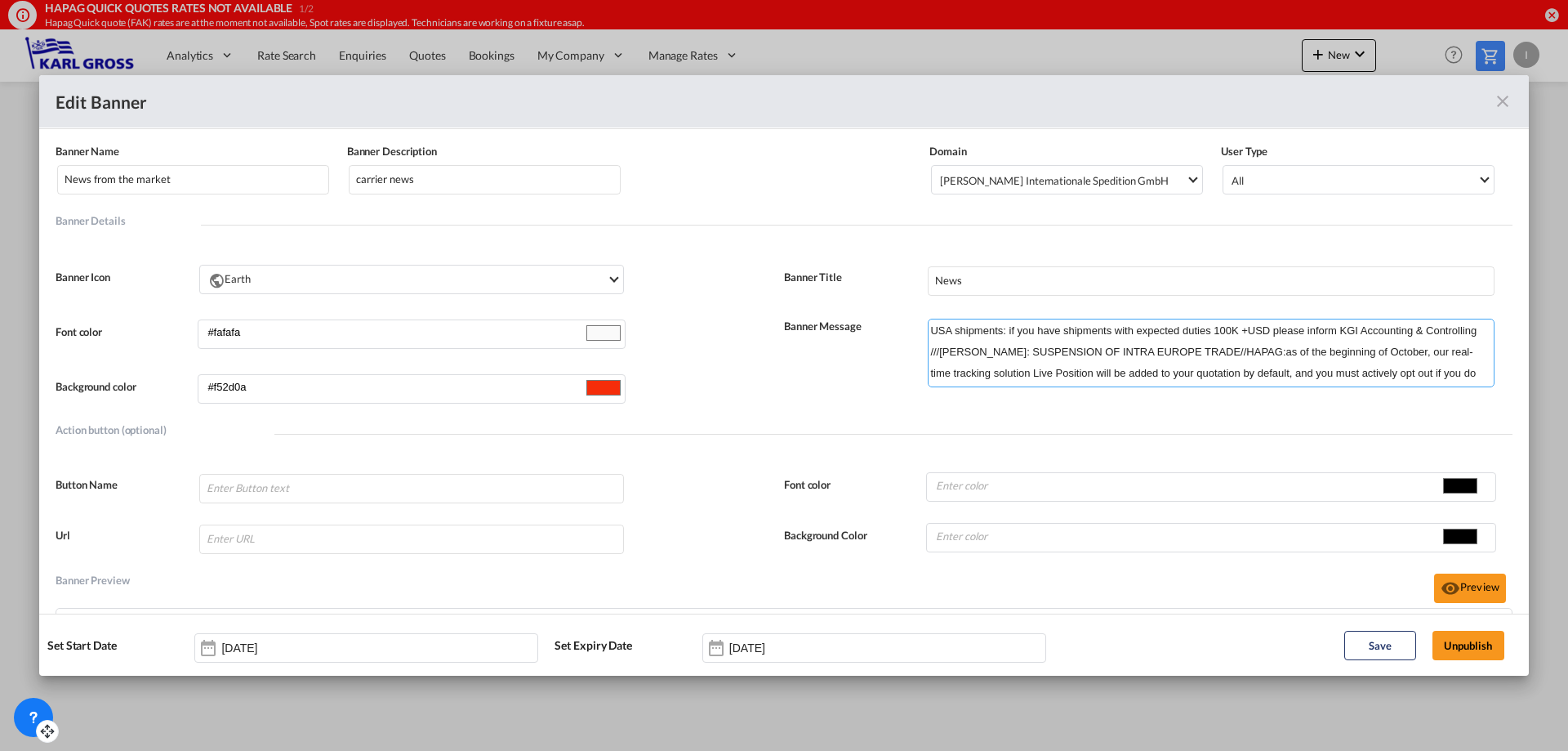
scroll to position [0, 0]
drag, startPoint x: 1397, startPoint y: 353, endPoint x: 1315, endPoint y: 351, distance: 82.0
click at [1315, 351] on textarea "USA shipments: if you have shipments with expected duties 100K +USD please info…" at bounding box center [1211, 352] width 567 height 69
click at [1459, 590] on button "Preview" at bounding box center [1469, 588] width 72 height 29
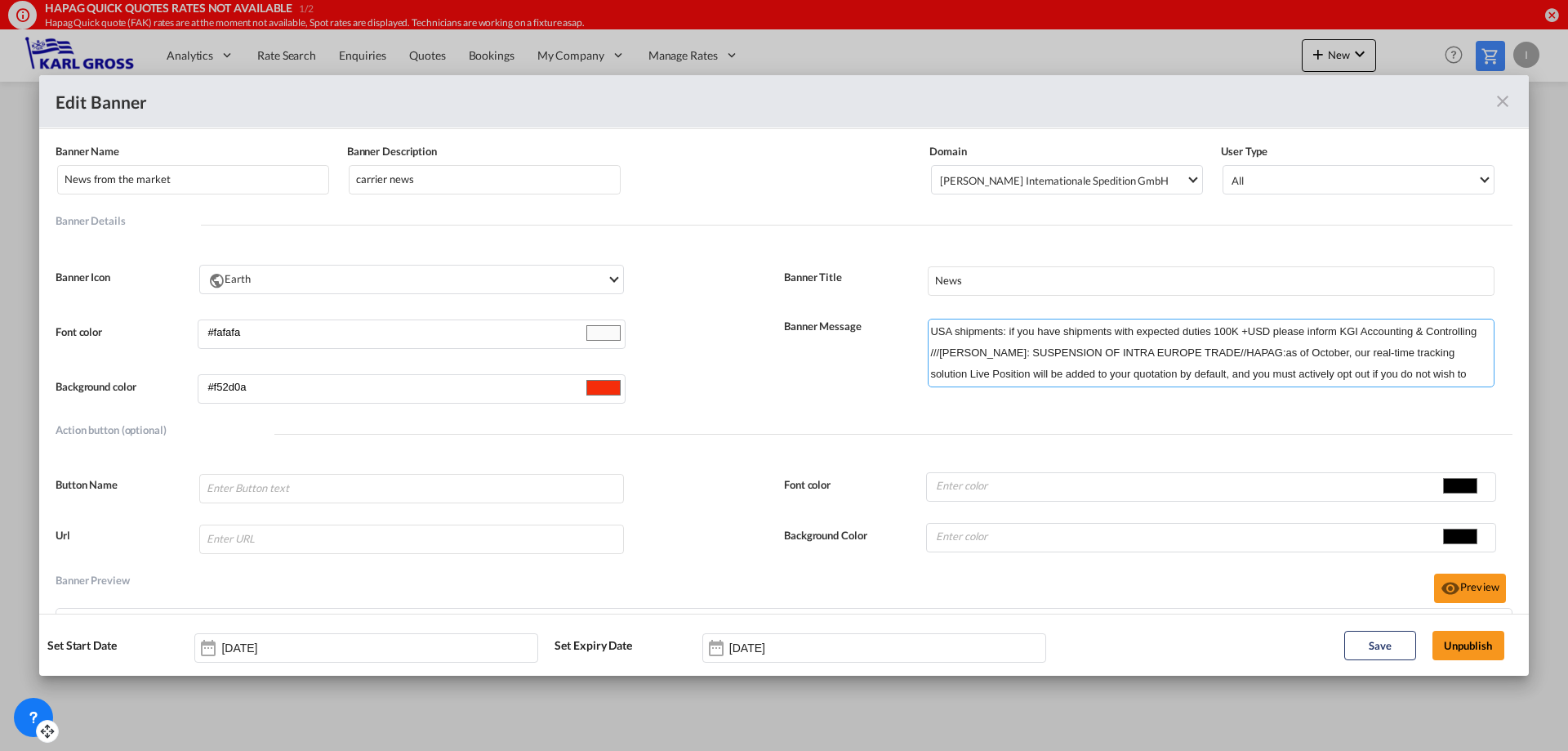
click at [1263, 376] on textarea "USA shipments: if you have shipments with expected duties 100K +USD please info…" at bounding box center [1211, 352] width 567 height 69
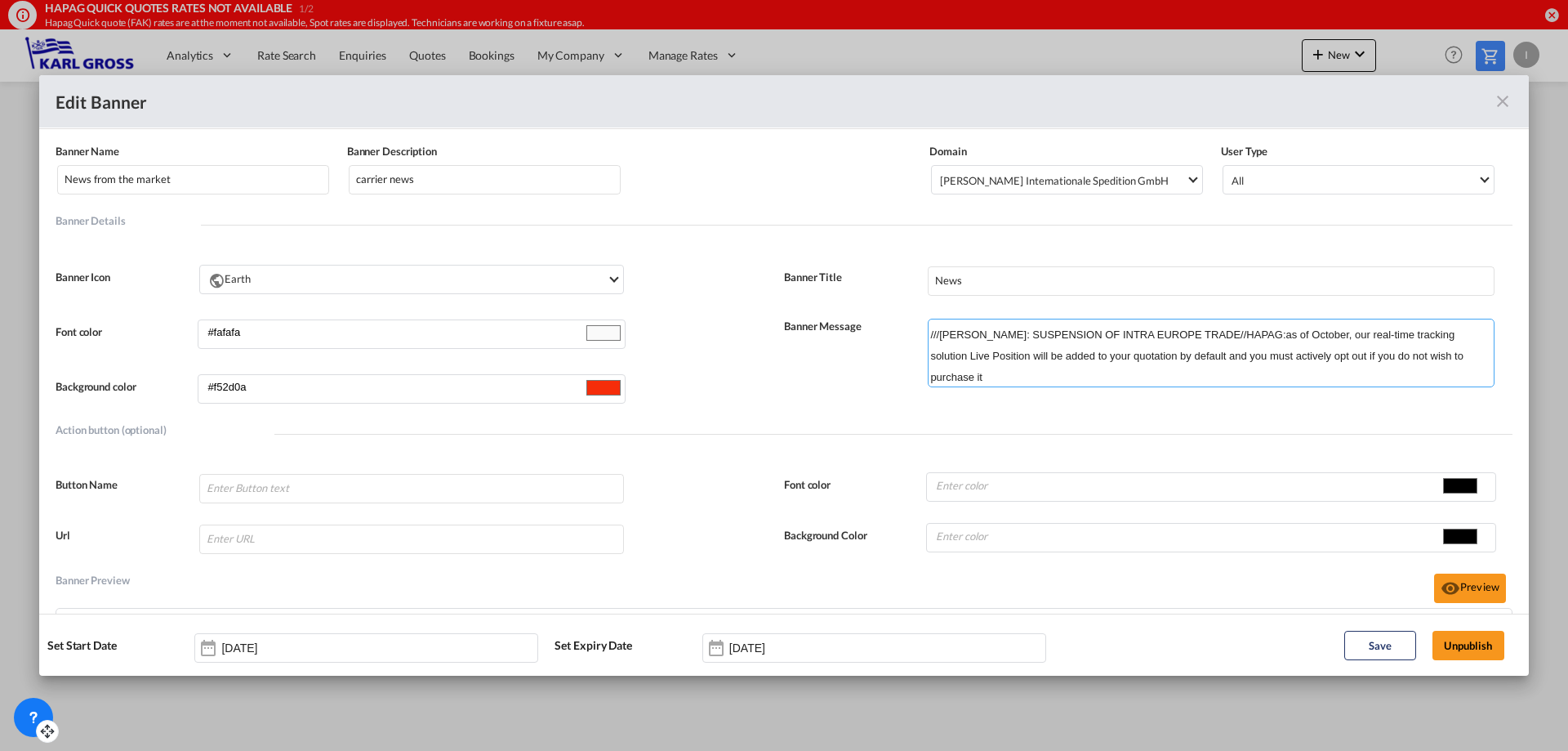
scroll to position [20, 0]
click at [1446, 359] on textarea "USA shipments: if you have shipments with expected duties 100K +USD please info…" at bounding box center [1211, 352] width 567 height 69
click at [1455, 354] on textarea "USA shipments: if you have shipments with expected duties 100K +USD please info…" at bounding box center [1211, 352] width 567 height 69
click at [1046, 376] on textarea "USA shipments: if you have shipments with expected duties 100K +USD please info…" at bounding box center [1211, 352] width 567 height 69
drag, startPoint x: 1026, startPoint y: 380, endPoint x: 1004, endPoint y: 375, distance: 22.6
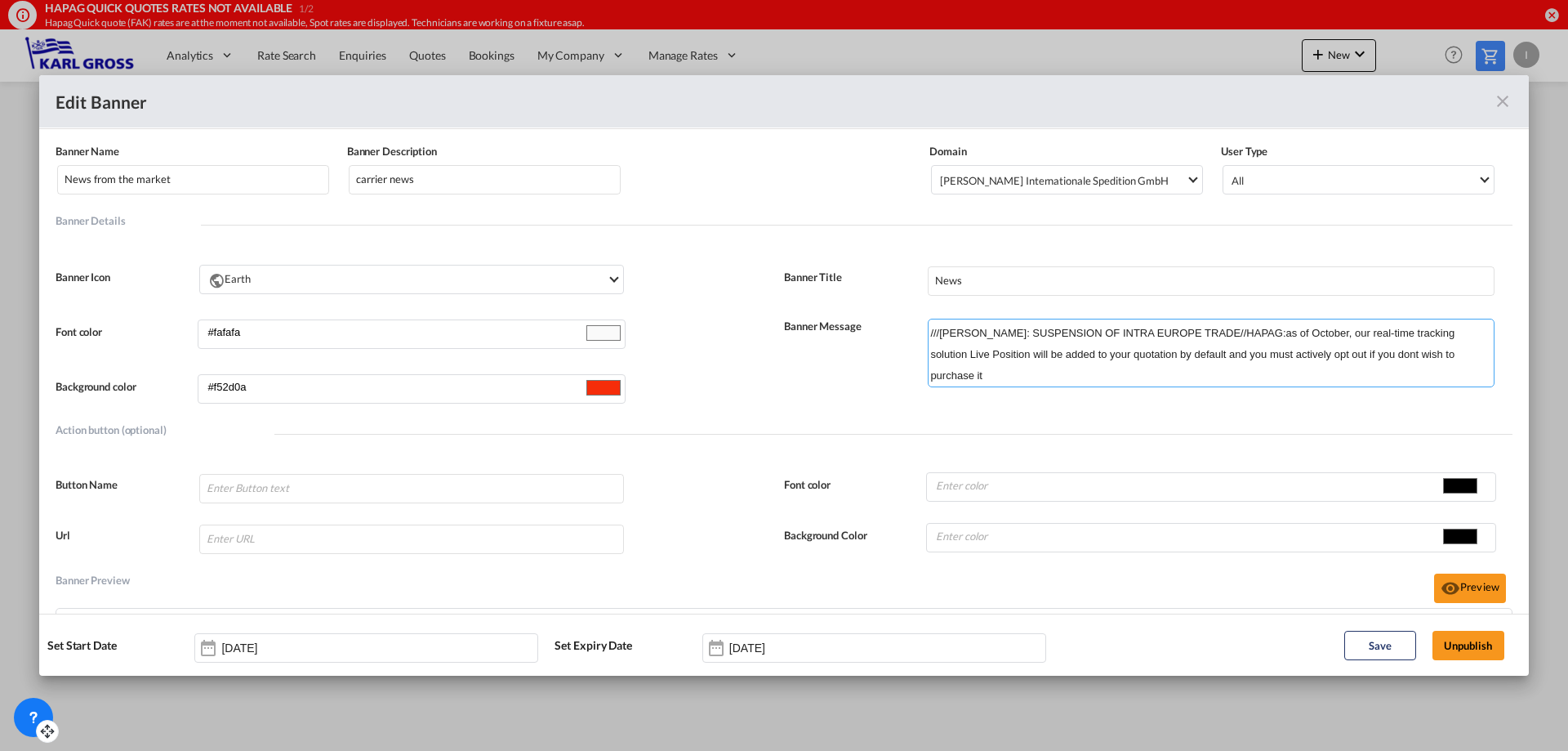
click at [1004, 375] on textarea "USA shipments: if you have shipments with expected duties 100K +USD please info…" at bounding box center [1211, 352] width 567 height 69
click at [1469, 589] on button "Preview" at bounding box center [1469, 588] width 72 height 29
click at [1468, 589] on button "Preview" at bounding box center [1469, 588] width 72 height 29
click at [985, 351] on textarea "USA shipments: if you have shipments with expected duties 100K +USD please info…" at bounding box center [1211, 352] width 567 height 69
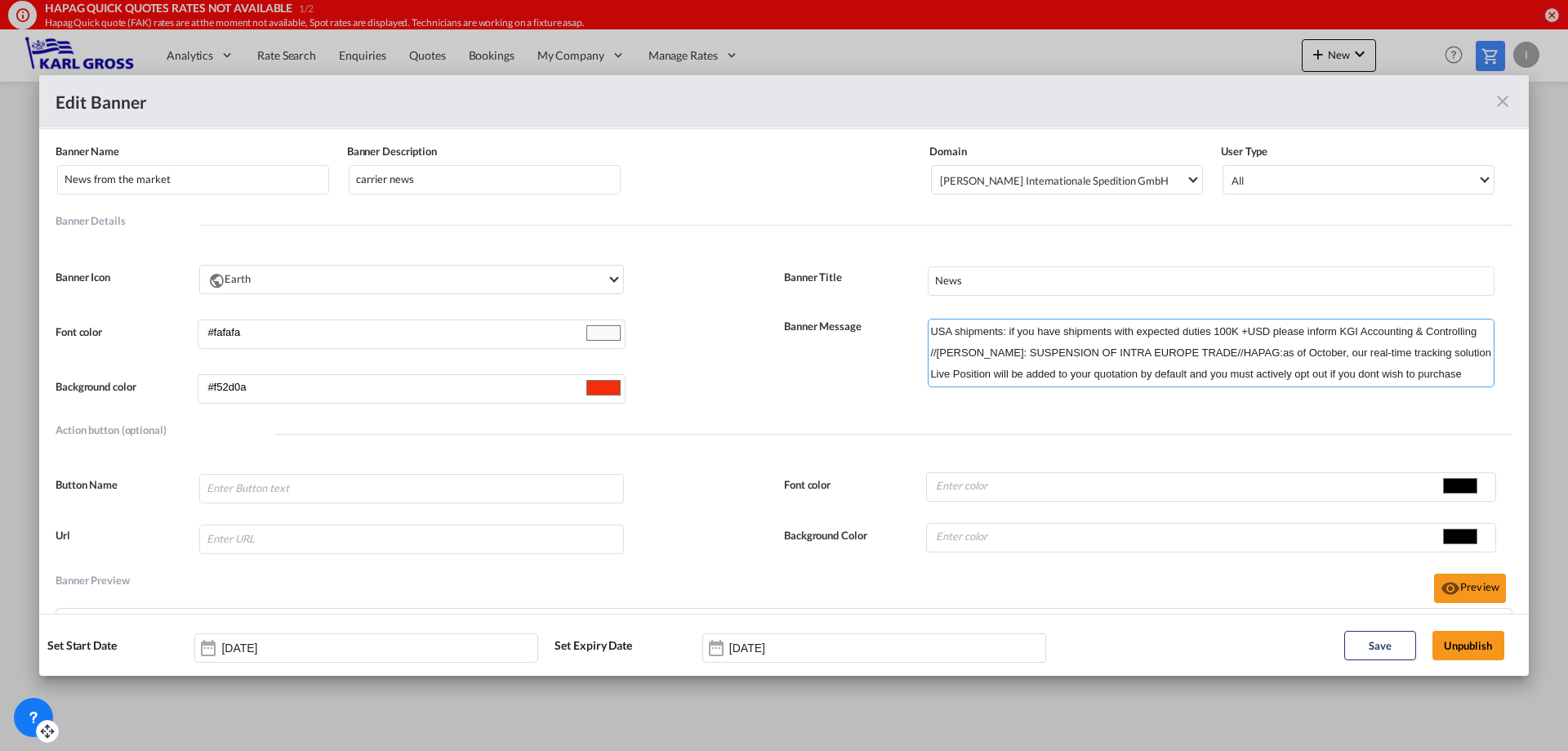
click at [1253, 354] on textarea "USA shipments: if you have shipments with expected duties 100K +USD please info…" at bounding box center [1211, 352] width 567 height 69
drag, startPoint x: 1050, startPoint y: 348, endPoint x: 1341, endPoint y: 356, distance: 291.1
click at [1341, 356] on textarea "USA shipments: if you have shipments with expected duties 100K +USD please info…" at bounding box center [1211, 352] width 567 height 69
click at [1188, 363] on textarea "USA shipments: if you have shipments with expected duties 100K +USD please info…" at bounding box center [1211, 352] width 567 height 69
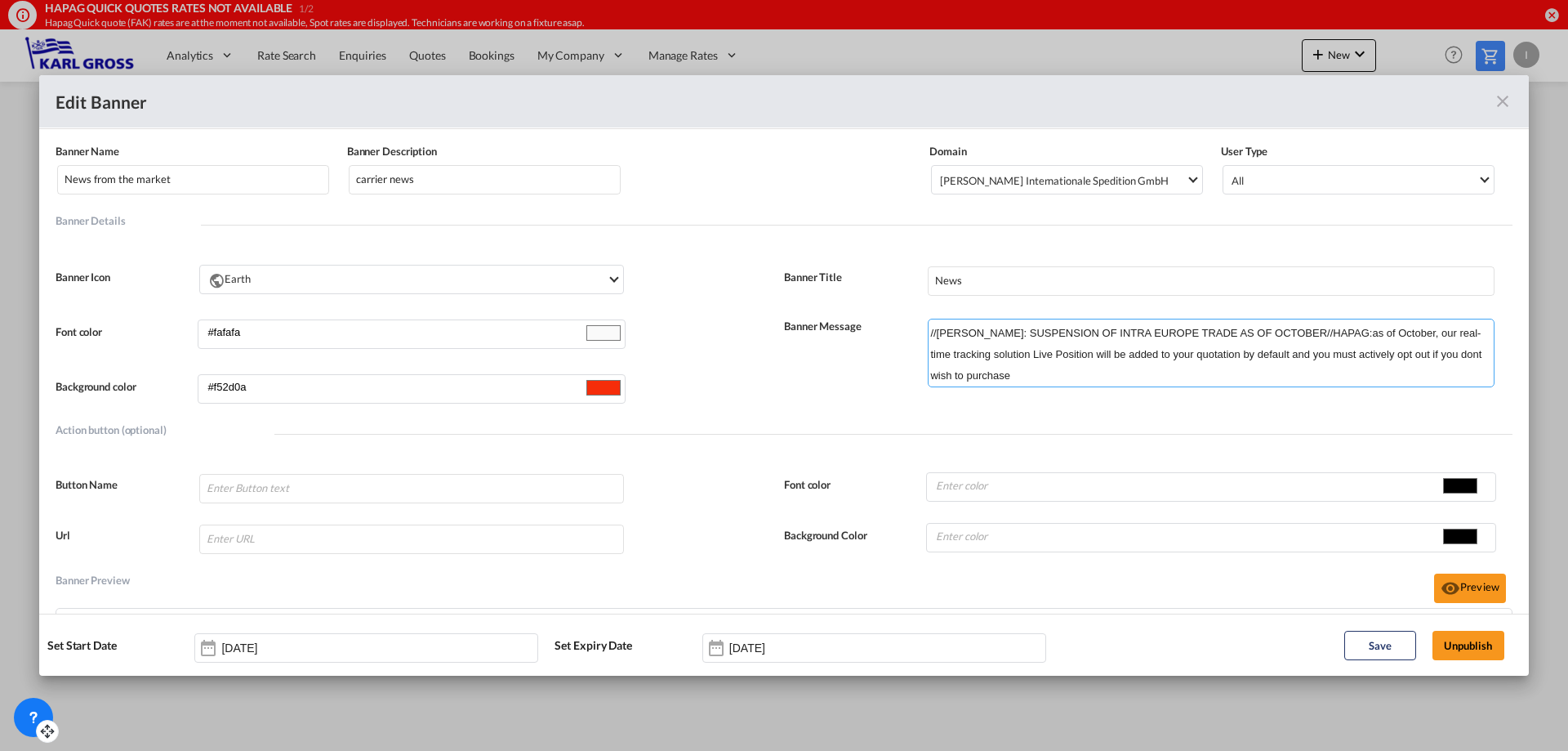
click at [1093, 379] on textarea "USA shipments: if you have shipments with expected duties 100K +USD please info…" at bounding box center [1211, 352] width 567 height 69
drag, startPoint x: 1102, startPoint y: 371, endPoint x: 923, endPoint y: 367, distance: 179.0
click at [928, 367] on textarea "USA shipments: if you have shipments with expected duties 100K +USD please info…" at bounding box center [1211, 352] width 567 height 69
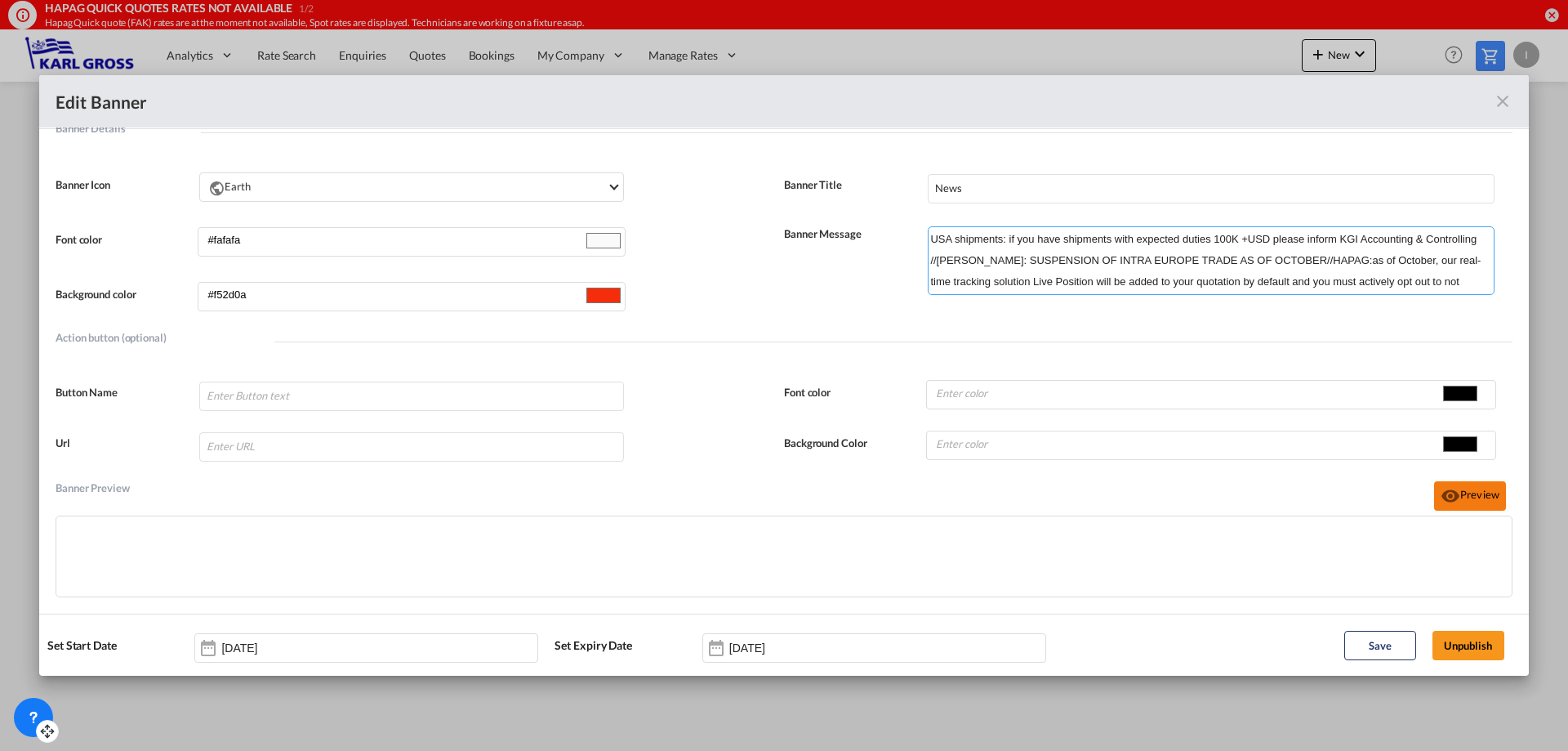
type textarea "USA shipments: if you have shipments with expected duties 100K +USD please info…"
click at [1473, 491] on button "Preview" at bounding box center [1469, 496] width 72 height 29
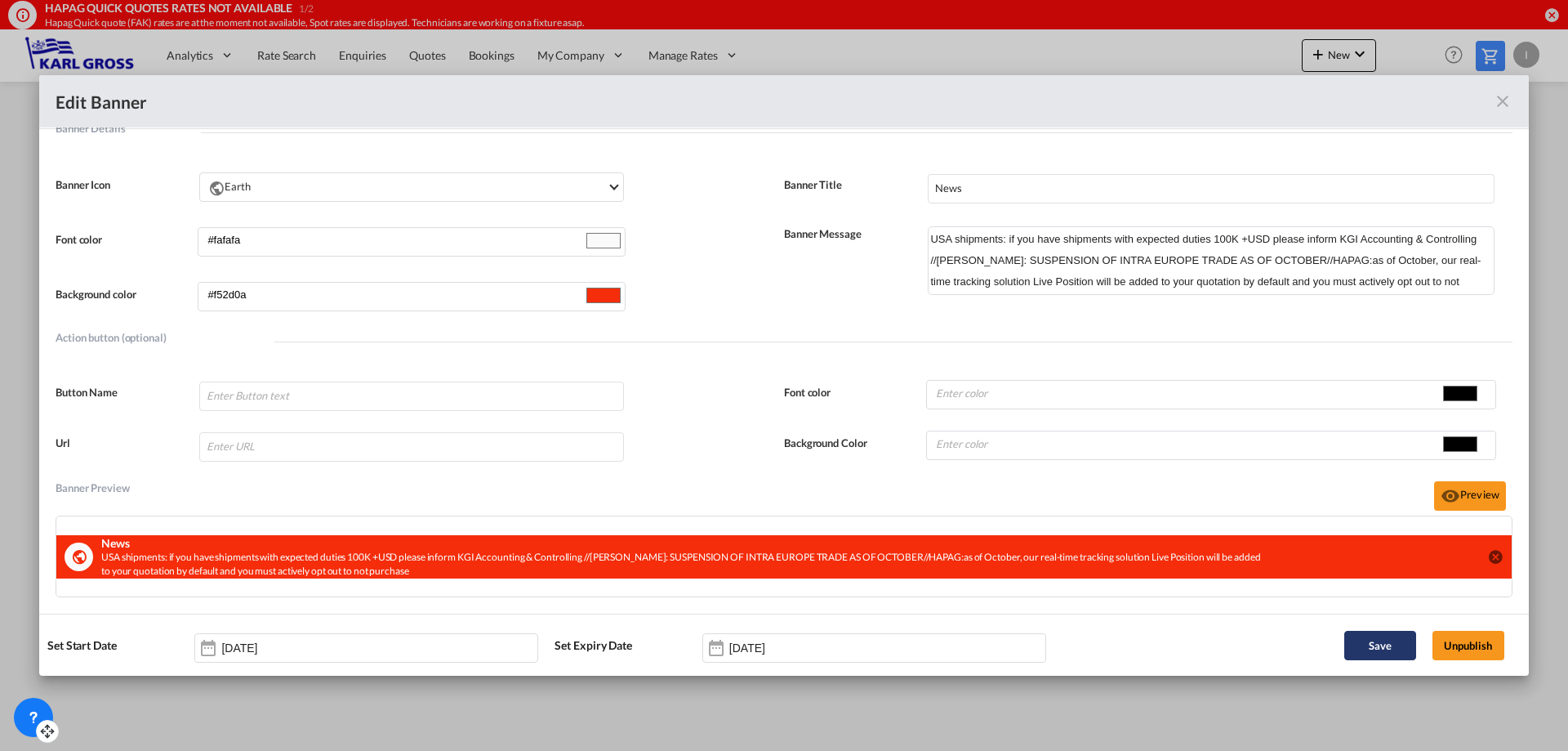
click at [1383, 646] on button "Save" at bounding box center [1380, 645] width 72 height 29
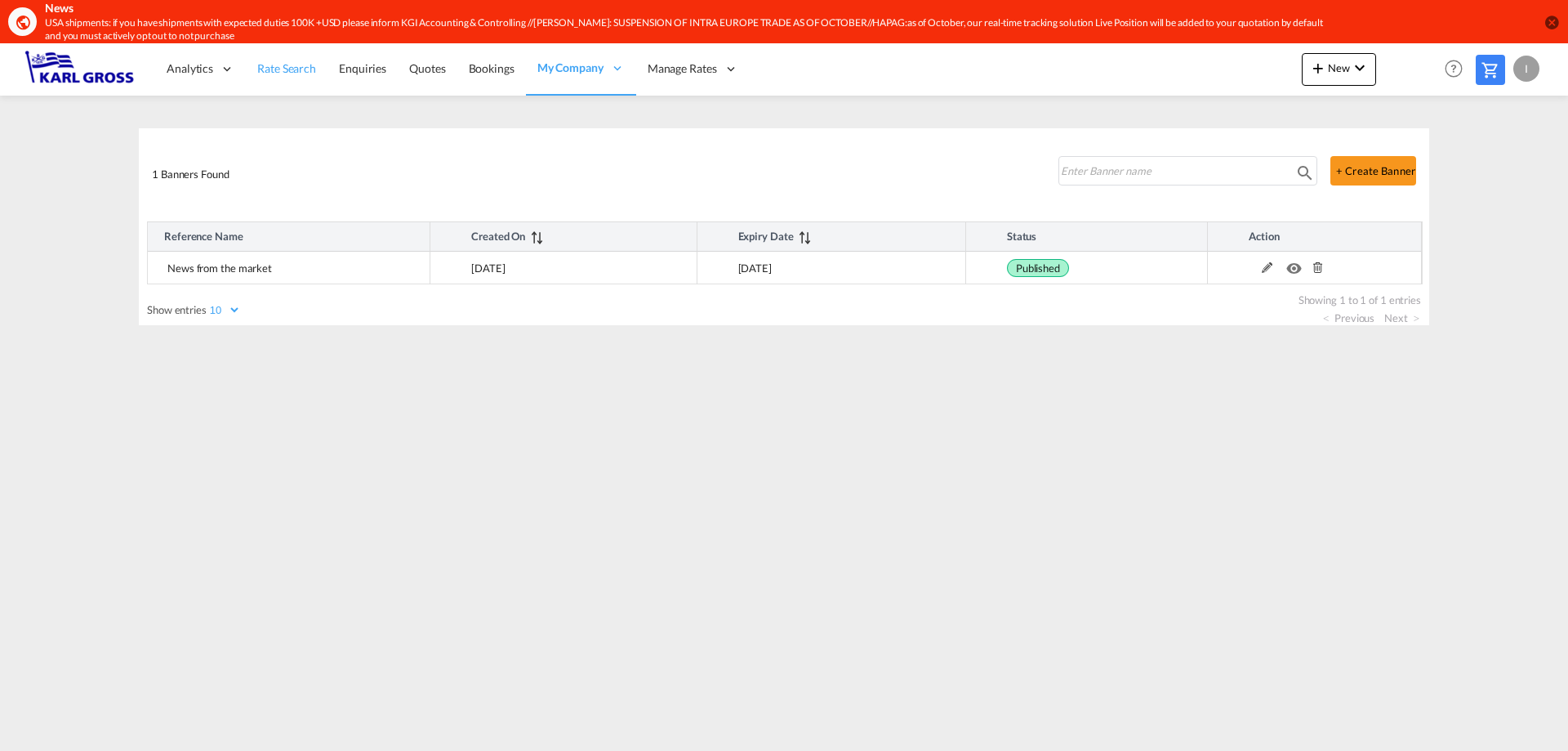
click at [280, 74] on span "Rate Search" at bounding box center [286, 68] width 58 height 14
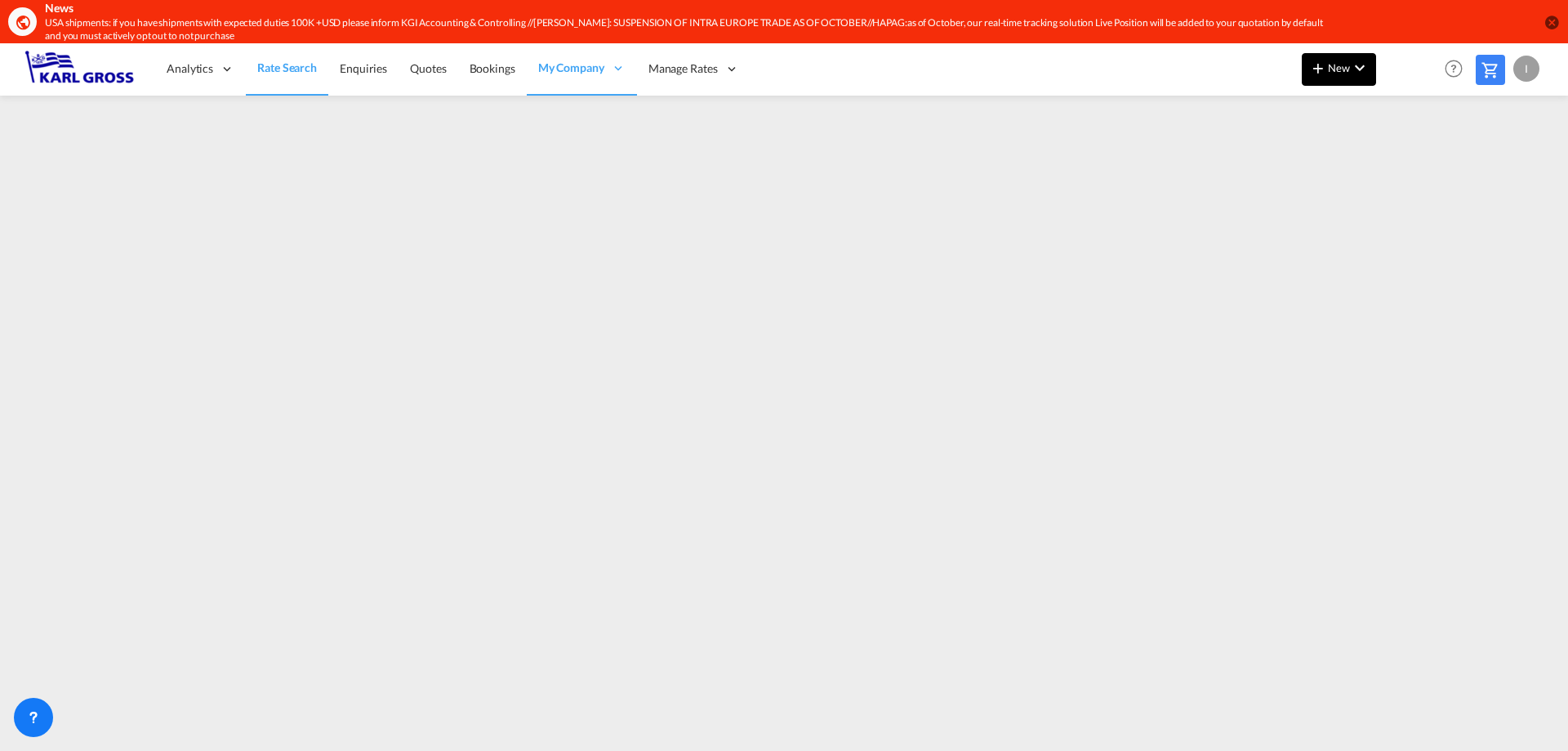
click at [1337, 72] on span "New" at bounding box center [1338, 68] width 61 height 13
click at [1334, 108] on div "Rates" at bounding box center [1318, 112] width 65 height 41
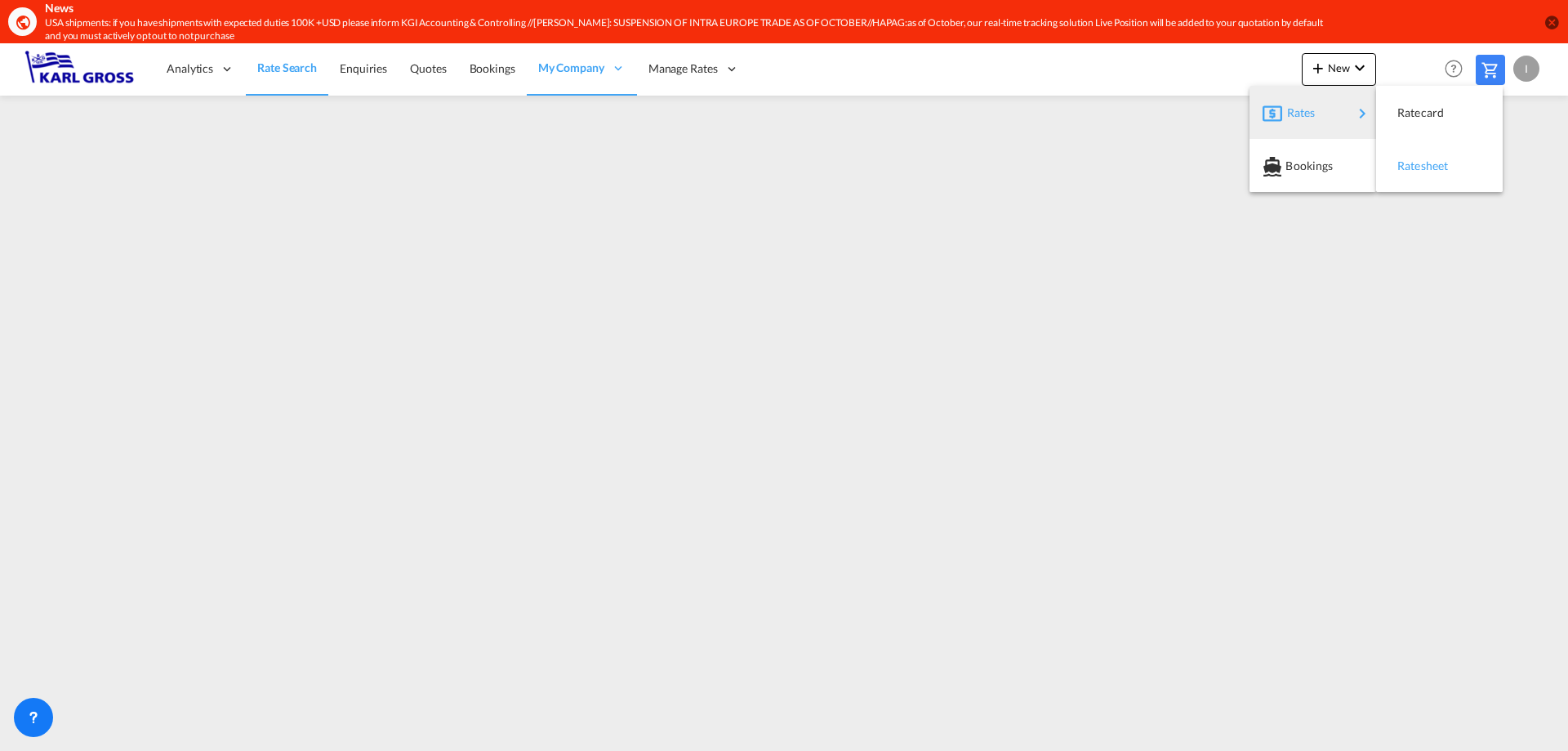
click at [1437, 173] on div "Ratesheet" at bounding box center [1427, 165] width 60 height 41
